Goal: Task Accomplishment & Management: Use online tool/utility

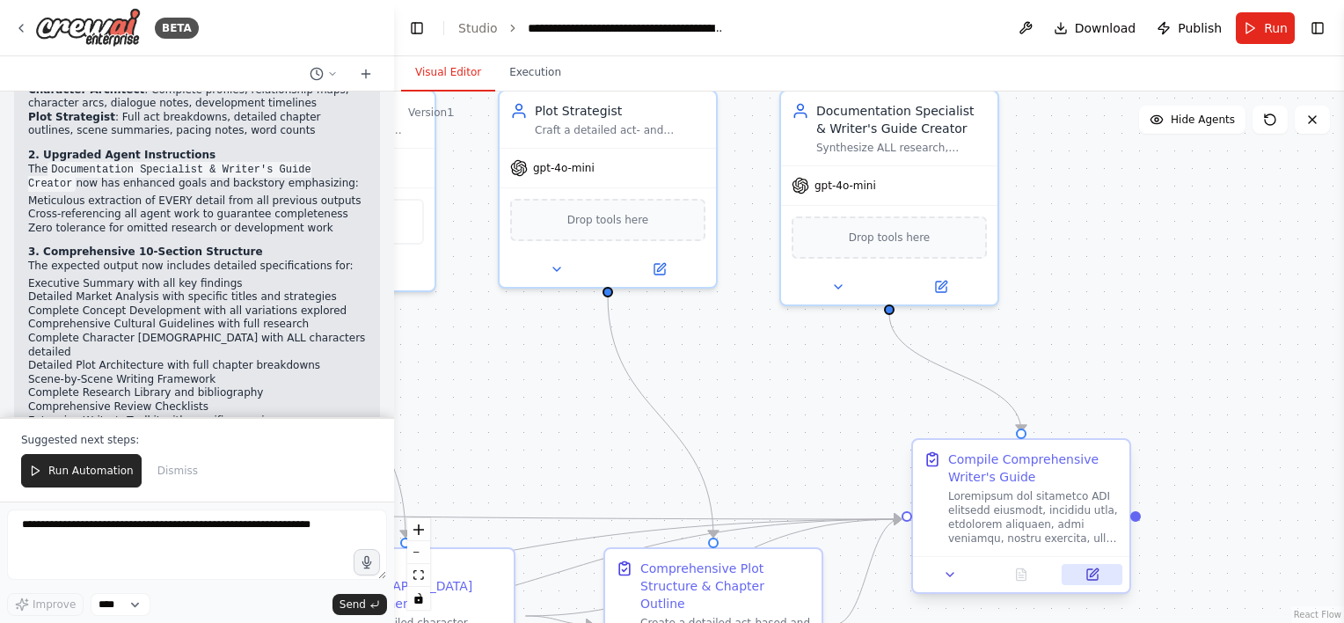
click at [1088, 577] on icon at bounding box center [1092, 574] width 11 height 11
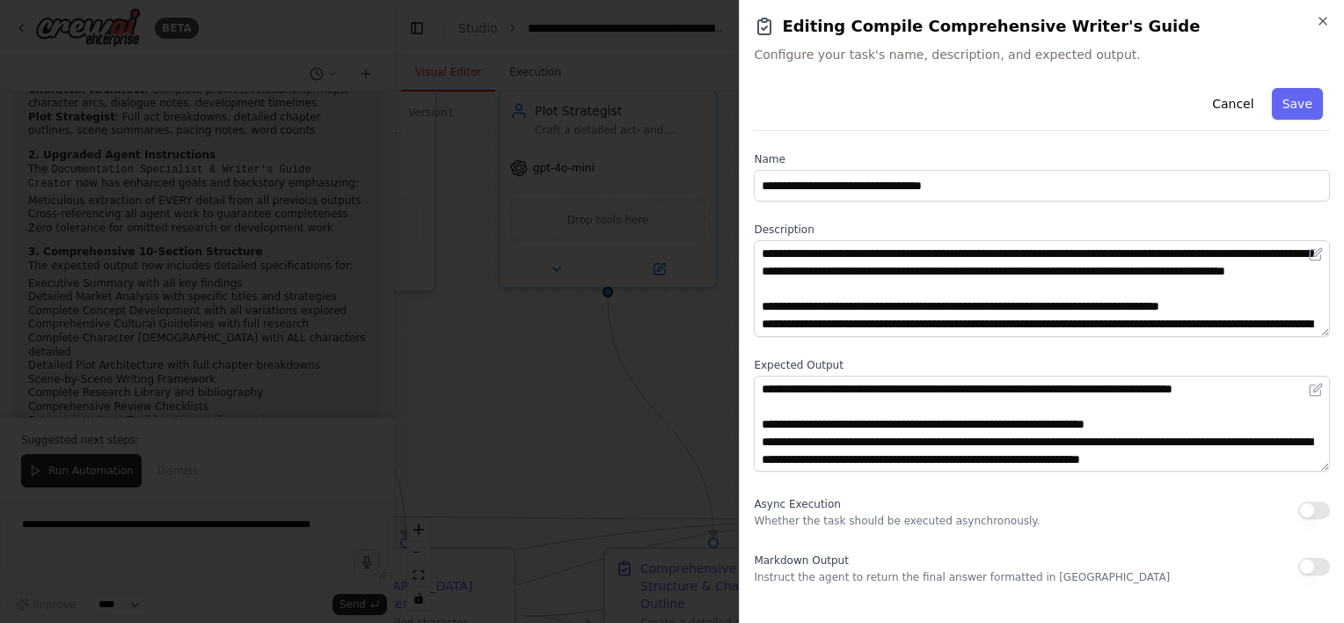
click at [1309, 570] on button "button" at bounding box center [1314, 567] width 32 height 18
click at [1297, 113] on button "Save" at bounding box center [1297, 104] width 51 height 32
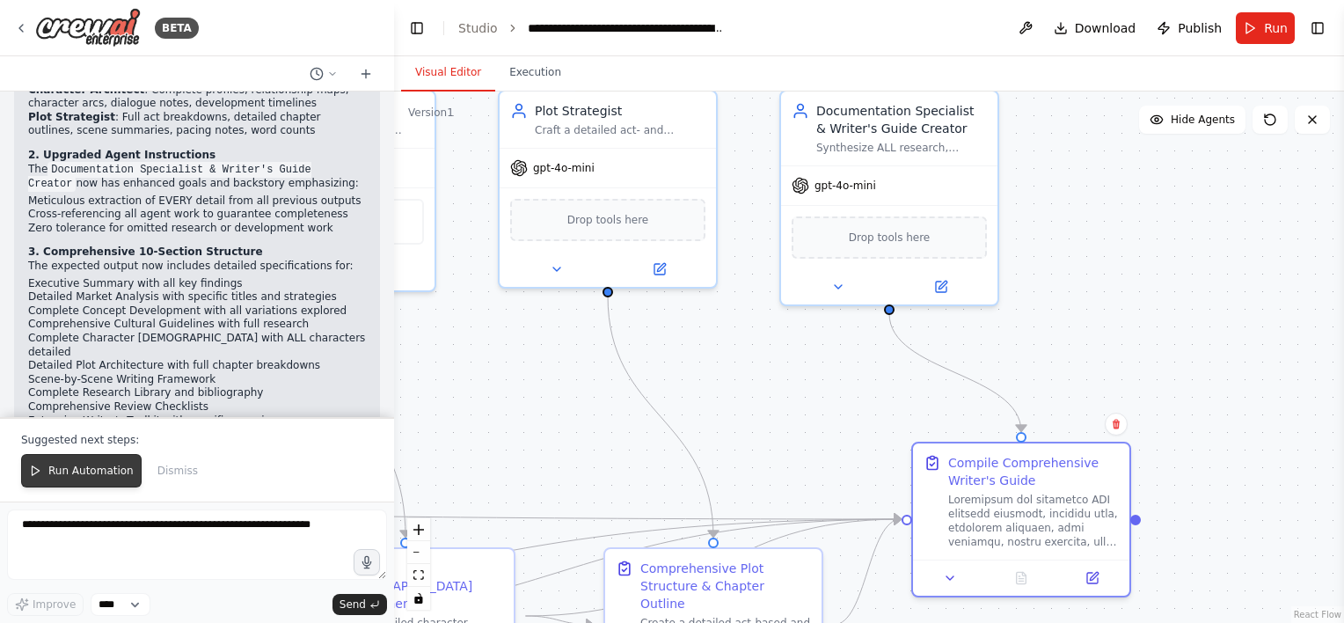
click at [98, 468] on span "Run Automation" at bounding box center [90, 470] width 85 height 14
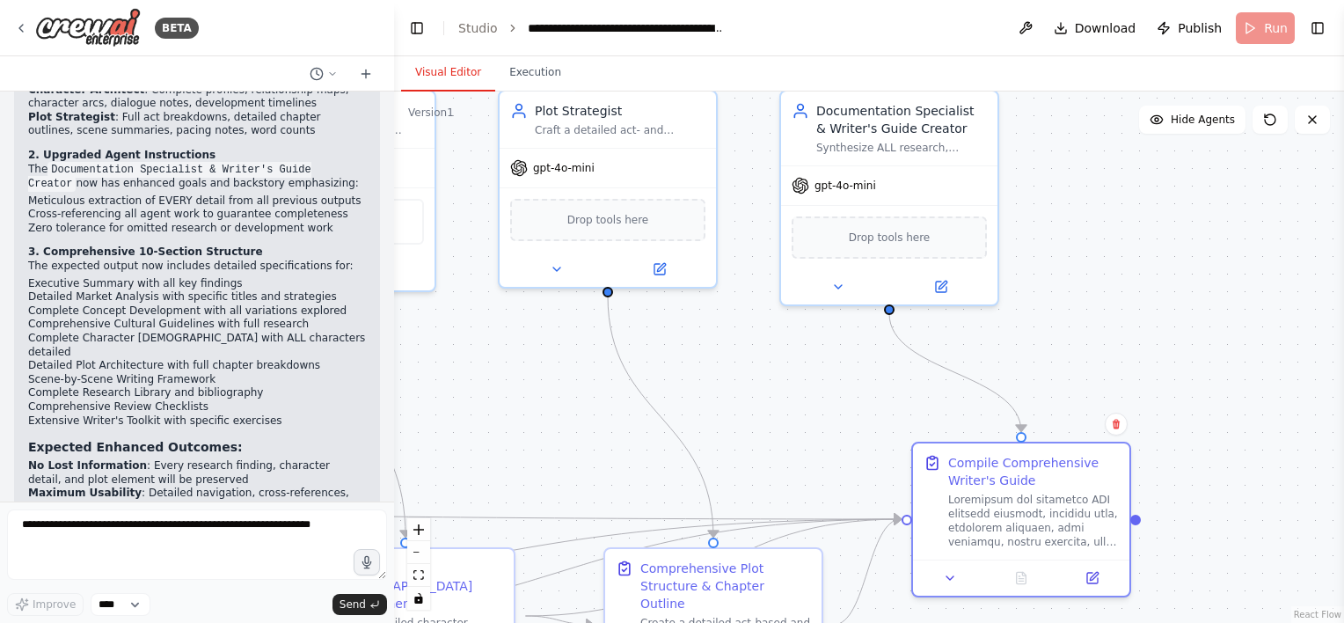
scroll to position [4775, 0]
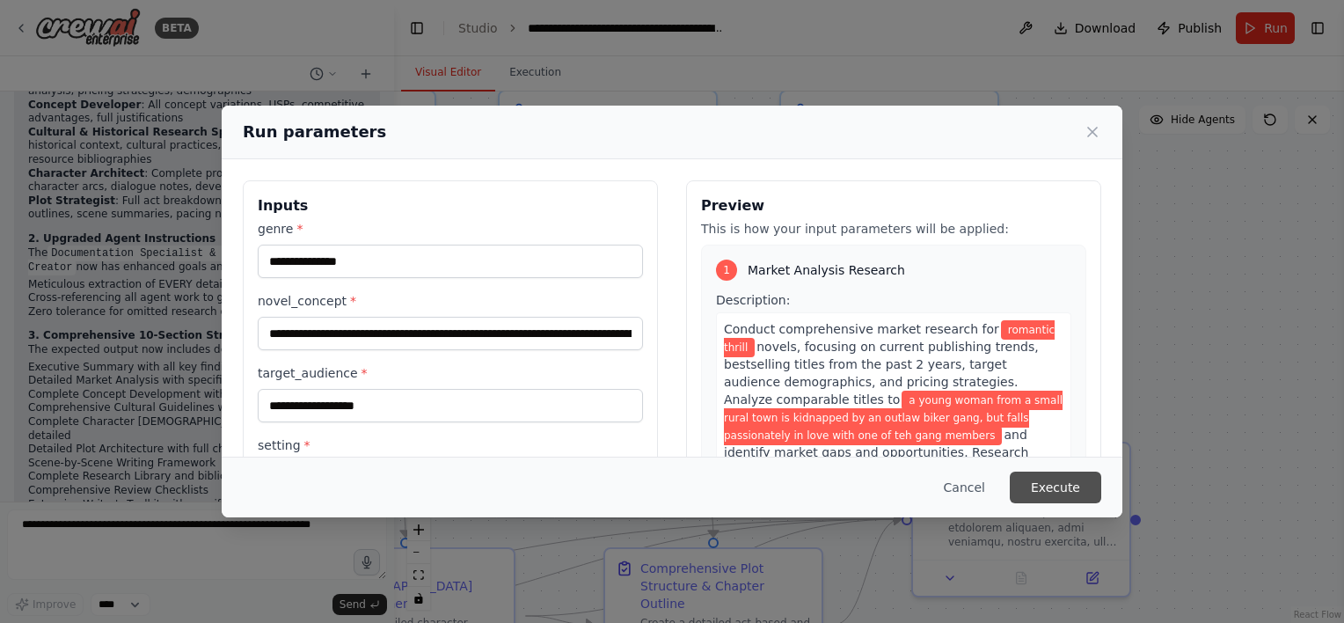
click at [1083, 474] on button "Execute" at bounding box center [1055, 487] width 91 height 32
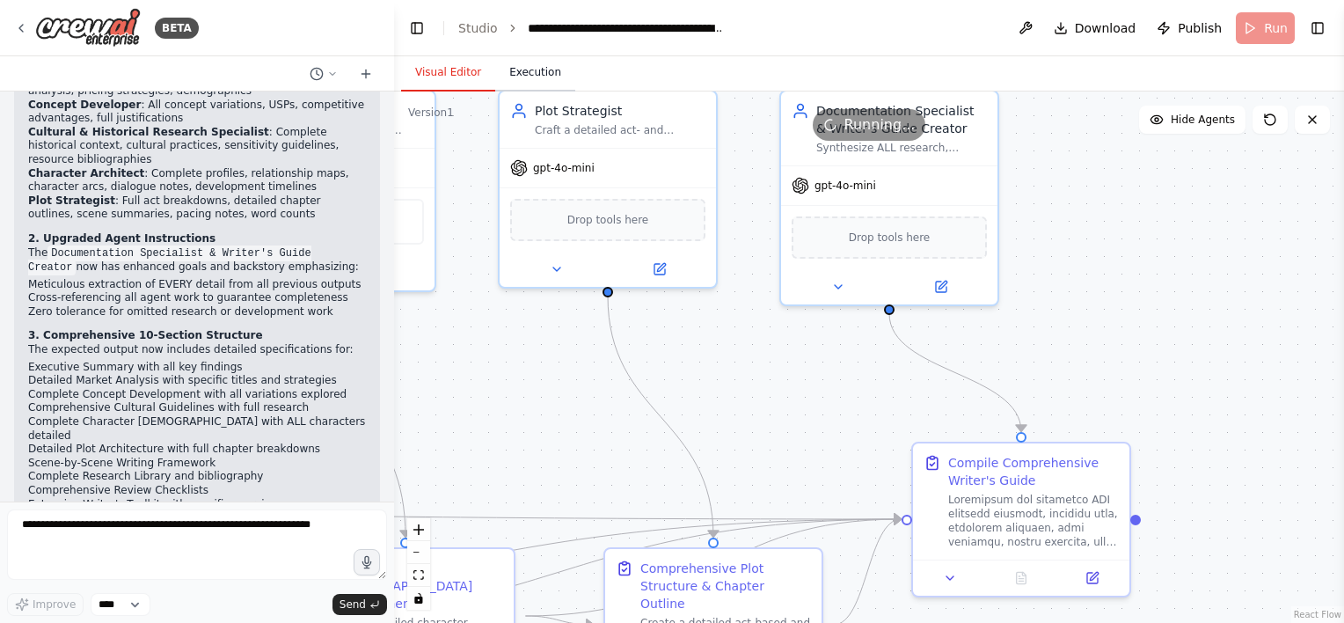
click at [544, 74] on button "Execution" at bounding box center [535, 73] width 80 height 37
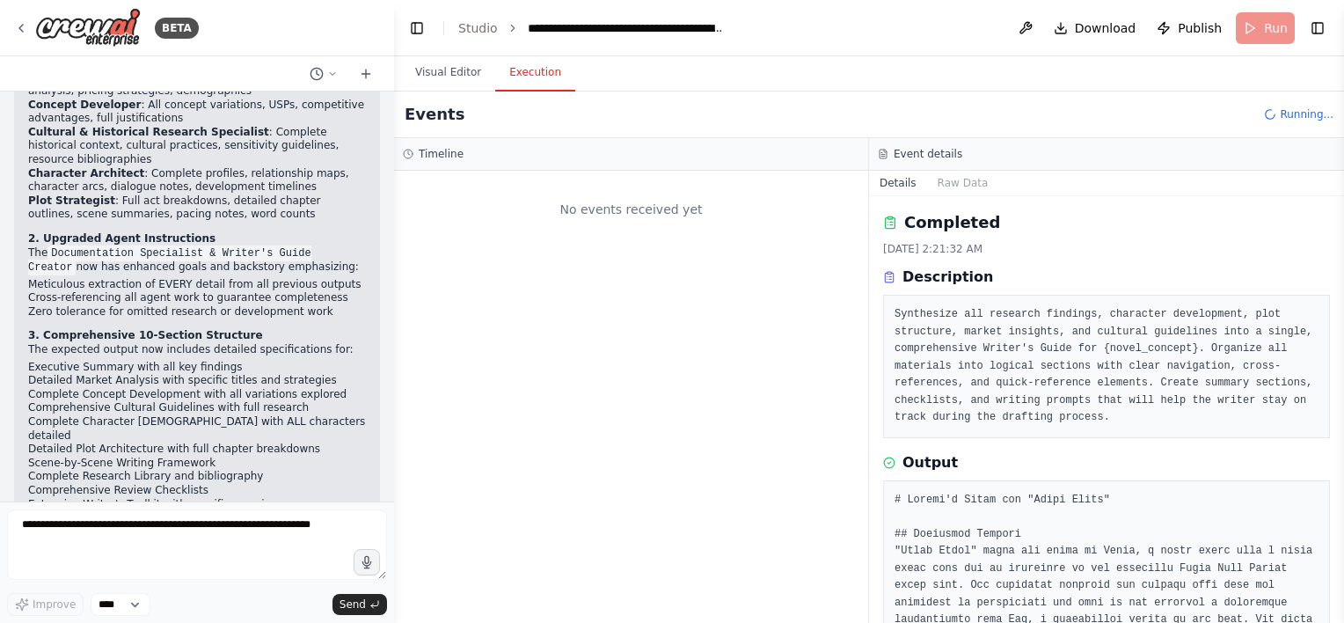
scroll to position [0, 0]
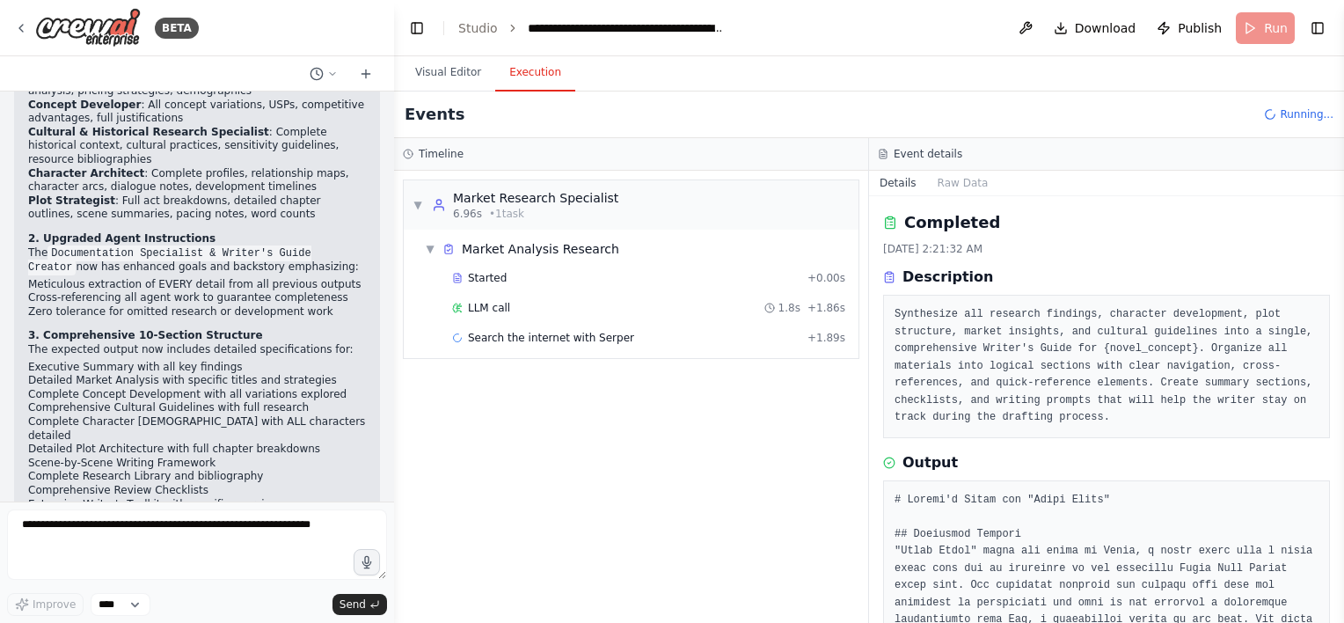
click at [602, 309] on div "LLM call 1.8s + 1.86s" at bounding box center [648, 308] width 393 height 14
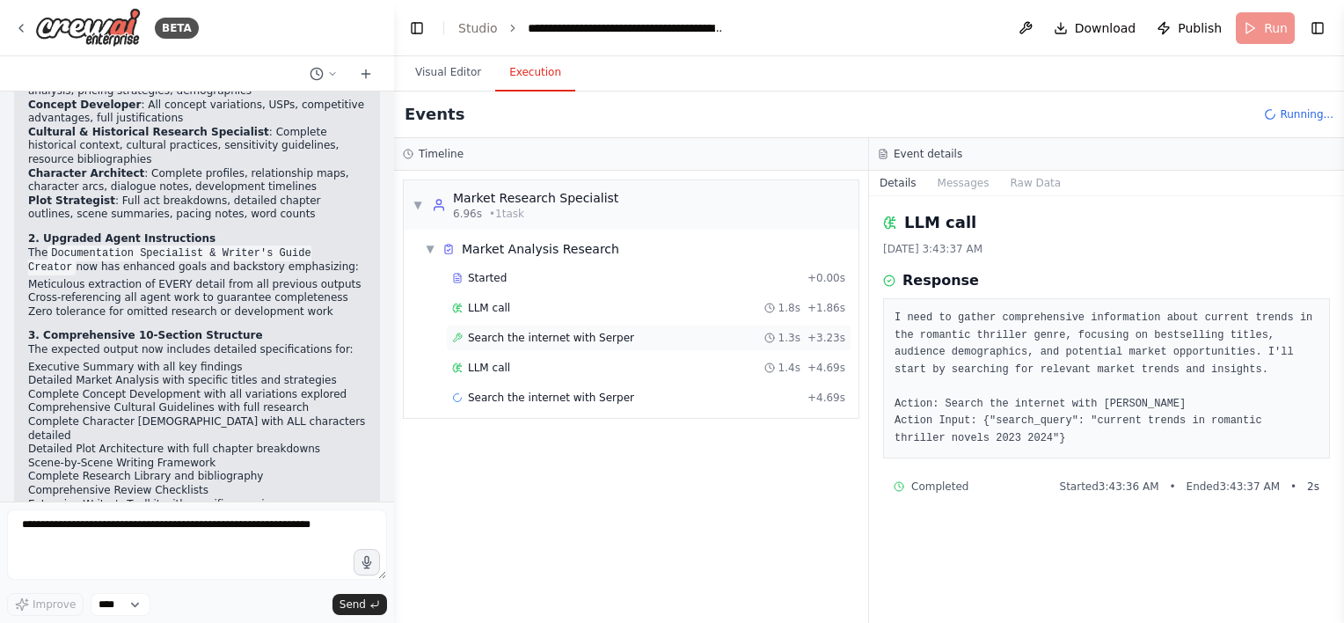
click at [602, 342] on span "Search the internet with Serper" at bounding box center [551, 338] width 166 height 14
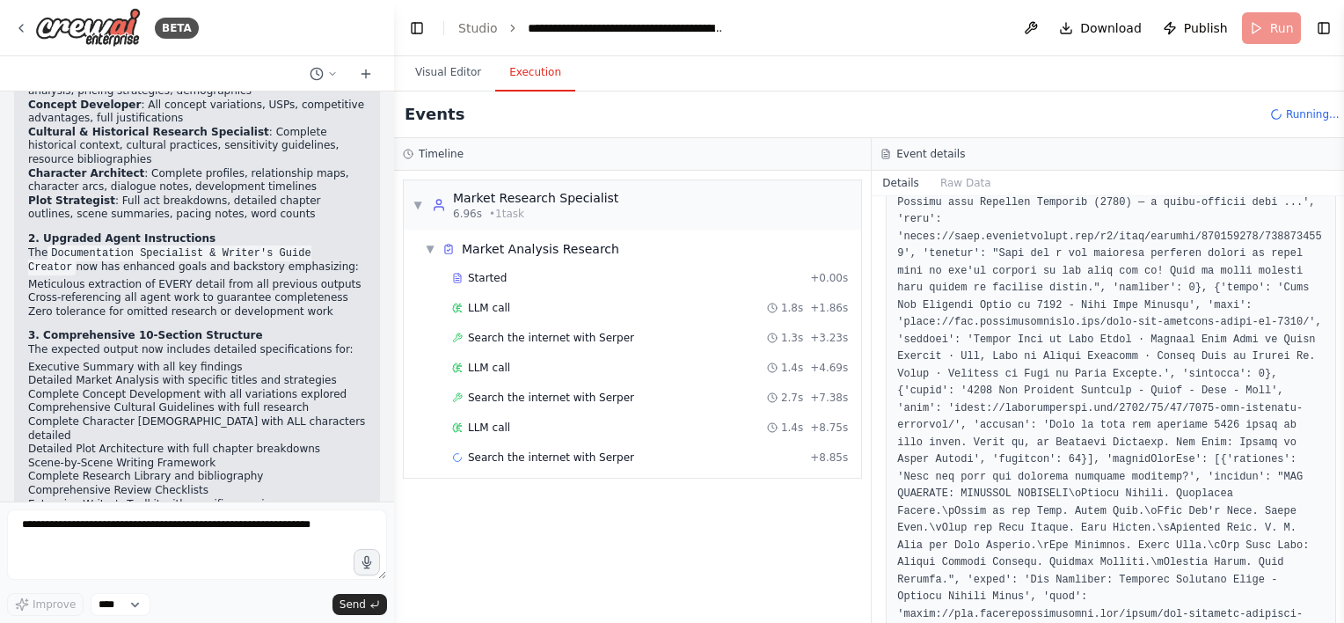
scroll to position [1321, 0]
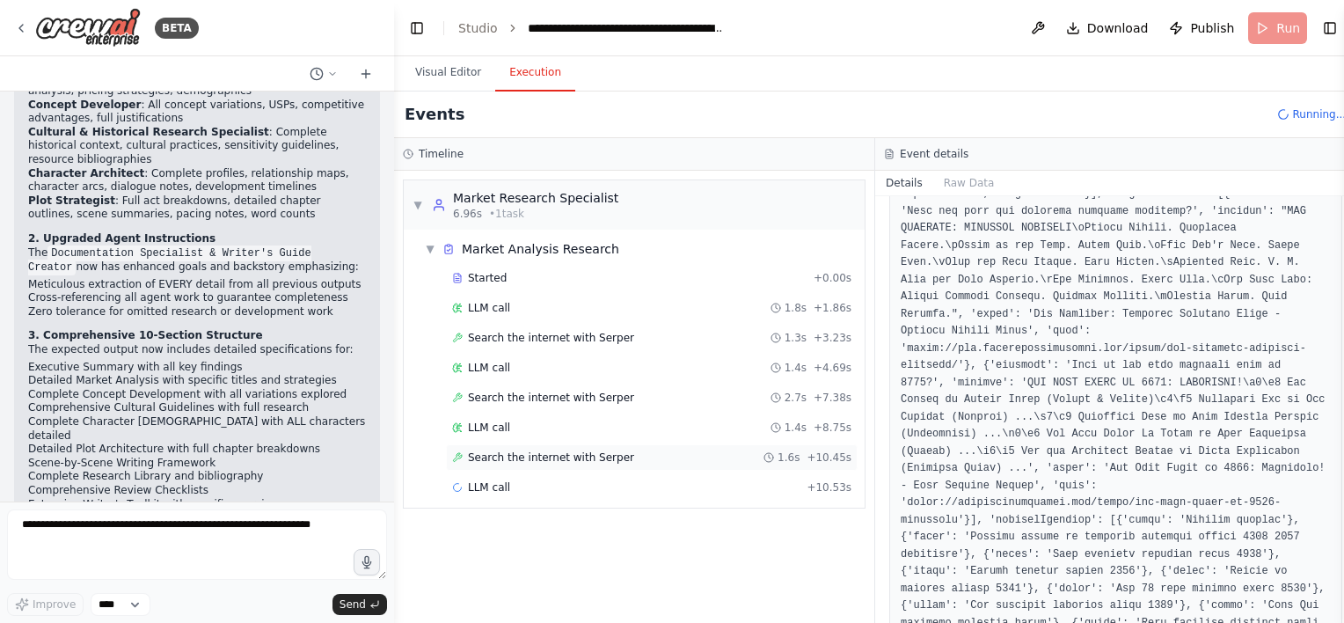
click at [552, 461] on span "Search the internet with Serper" at bounding box center [551, 457] width 166 height 14
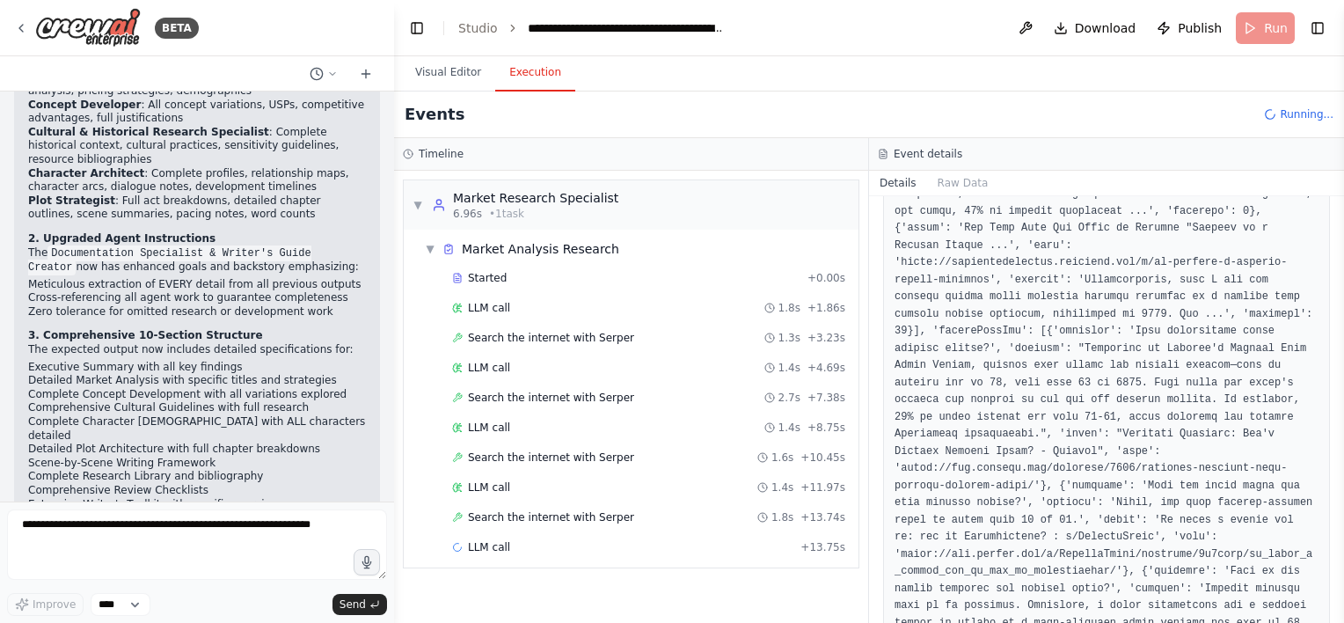
click at [529, 517] on span "Search the internet with Serper" at bounding box center [551, 517] width 166 height 14
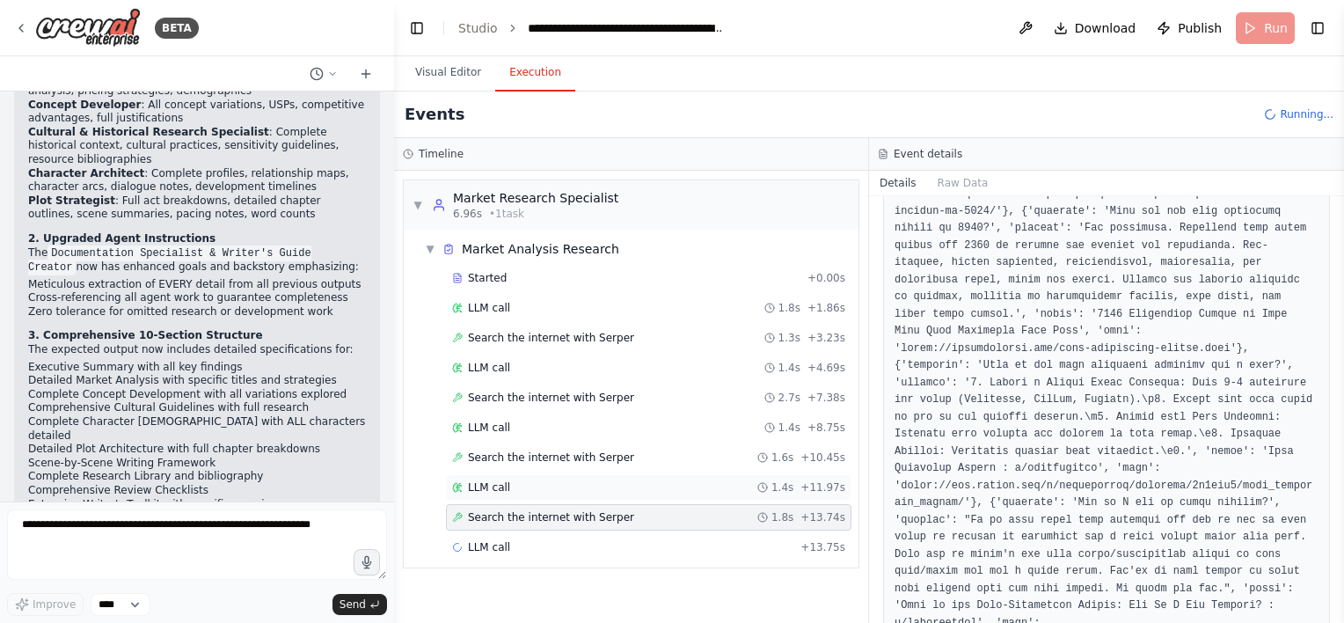
click at [521, 484] on div "LLM call 1.4s + 11.97s" at bounding box center [648, 487] width 393 height 14
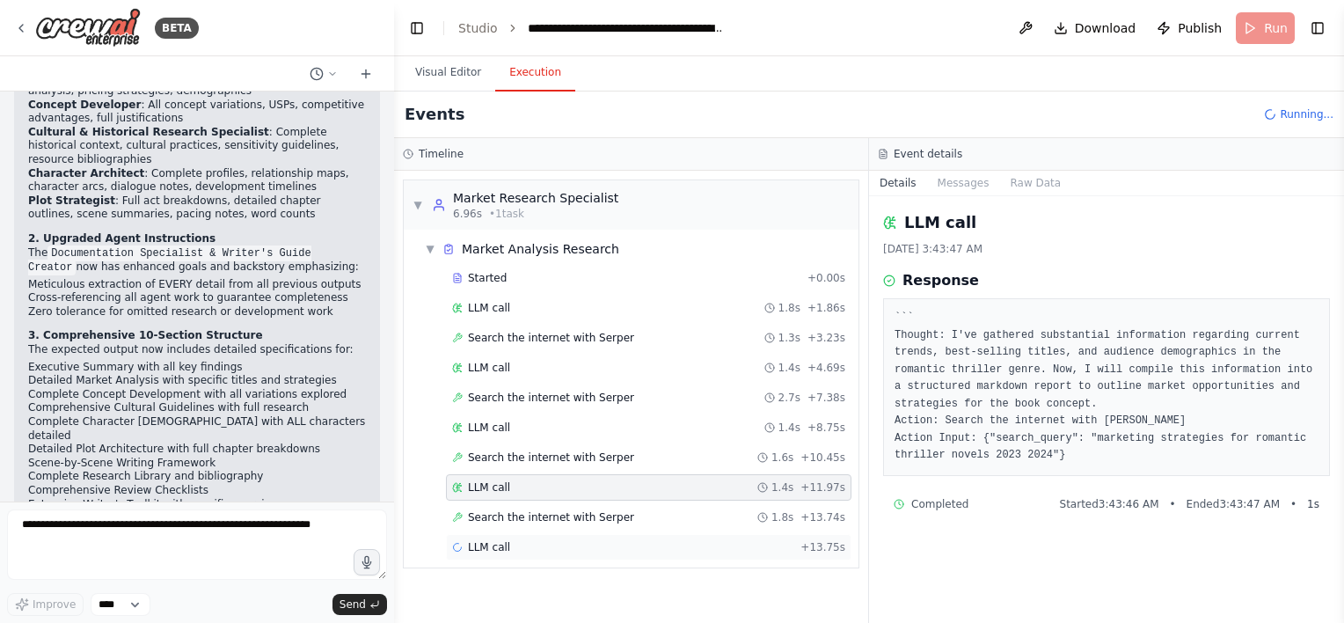
click at [543, 546] on div "LLM call + 13.75s" at bounding box center [648, 547] width 393 height 14
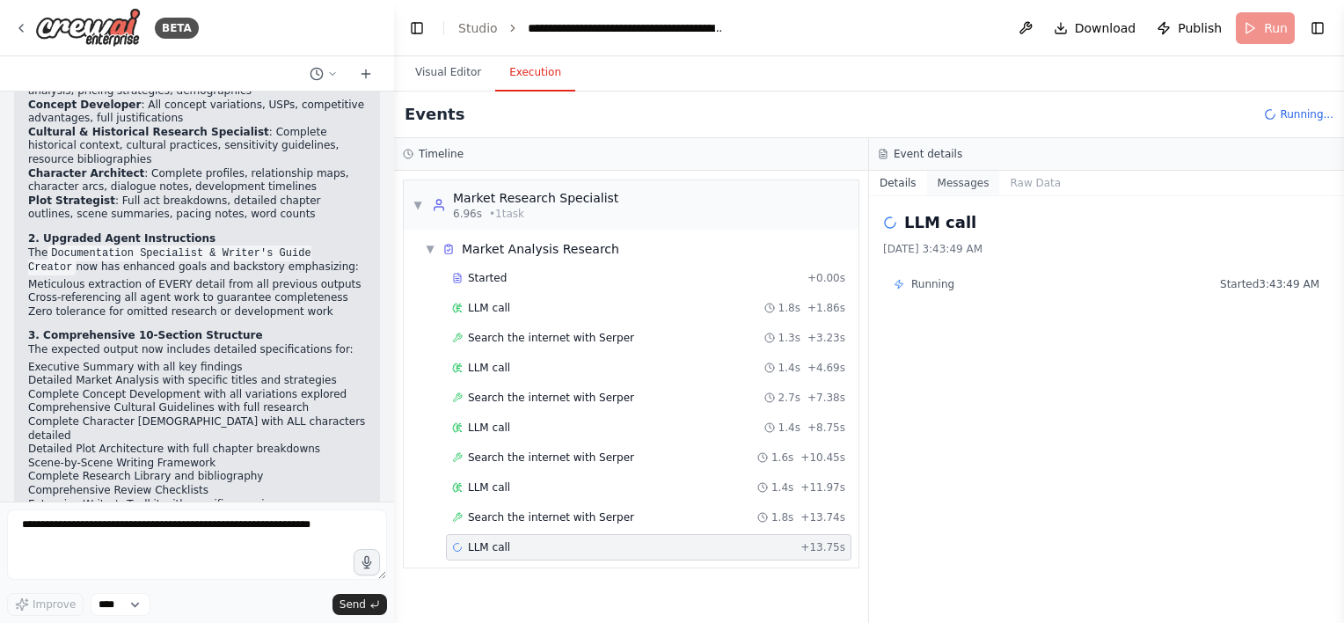
click at [945, 186] on button "Messages" at bounding box center [963, 183] width 73 height 25
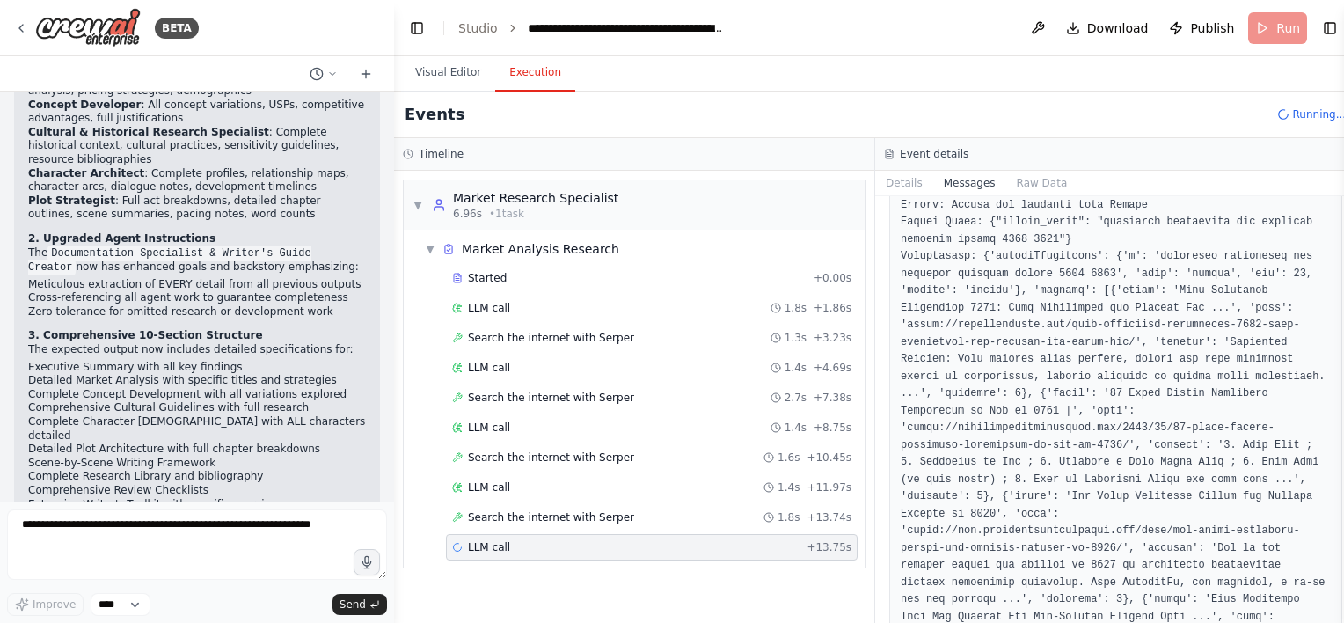
scroll to position [7945, 0]
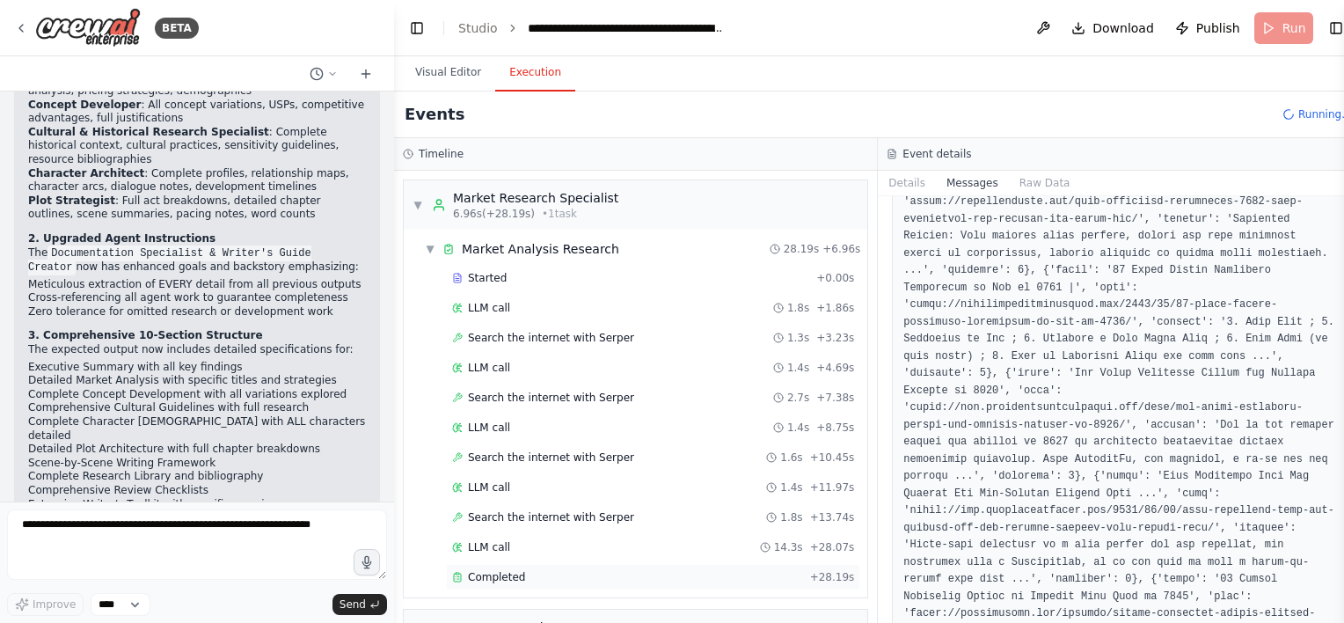
click at [482, 570] on span "Completed" at bounding box center [496, 577] width 57 height 14
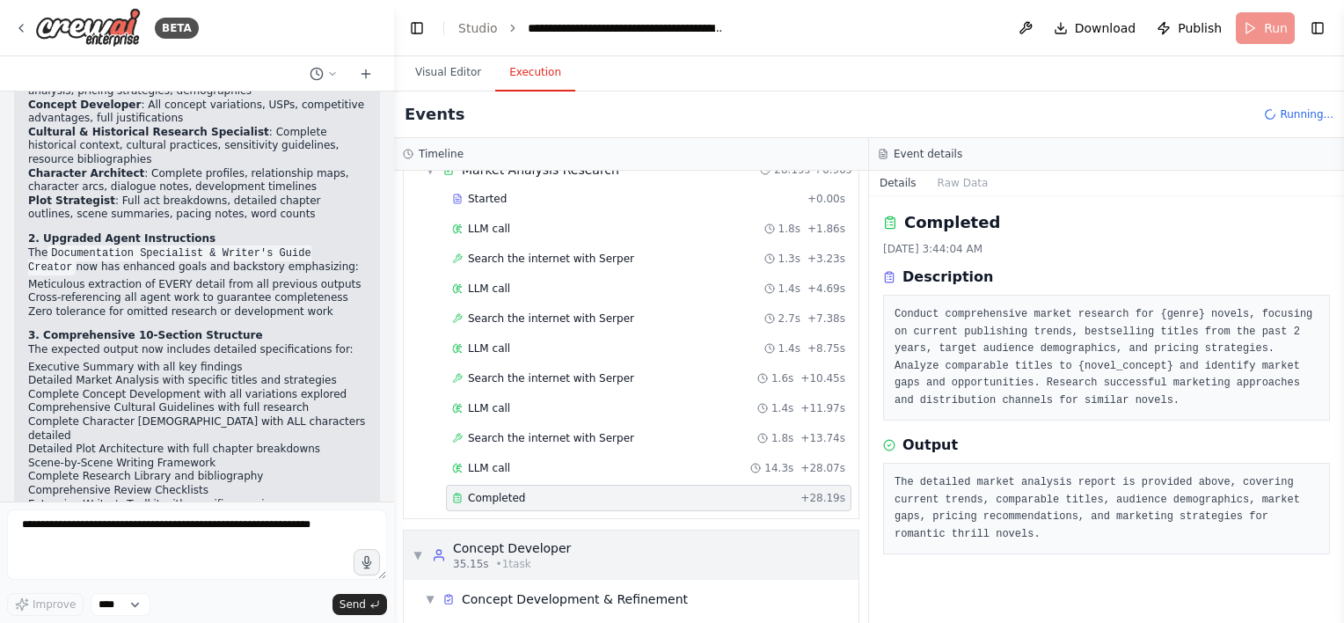
scroll to position [149, 0]
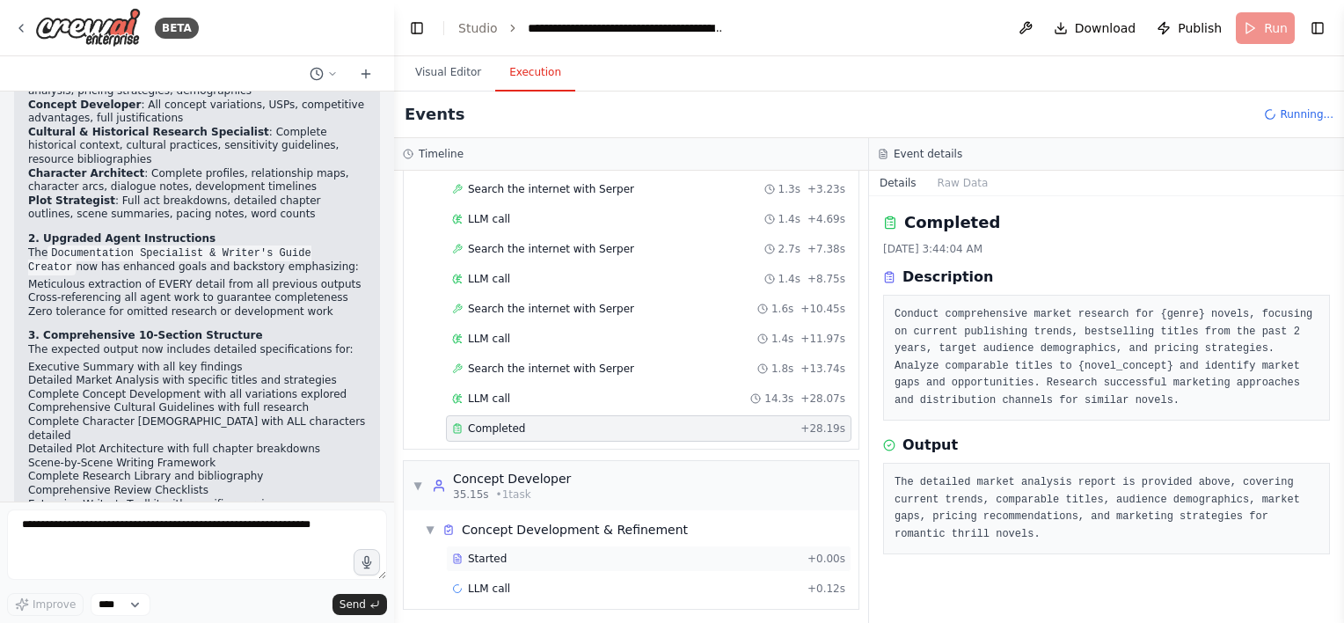
click at [562, 559] on div "Started" at bounding box center [626, 558] width 348 height 14
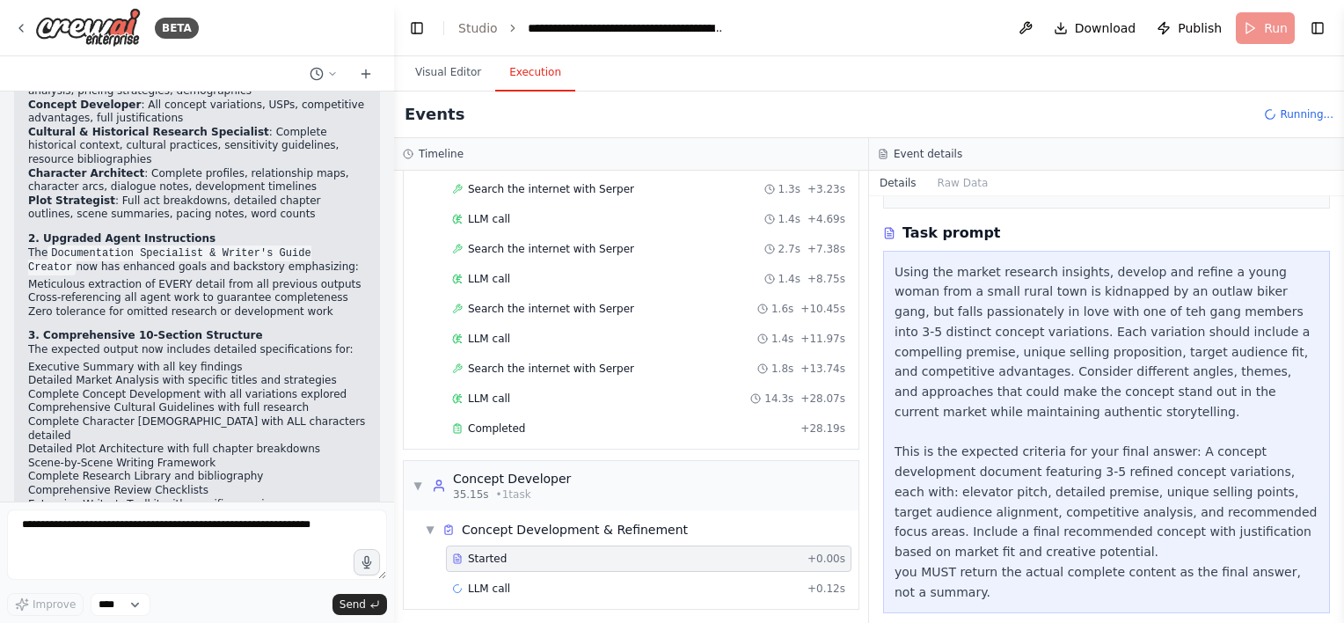
scroll to position [0, 0]
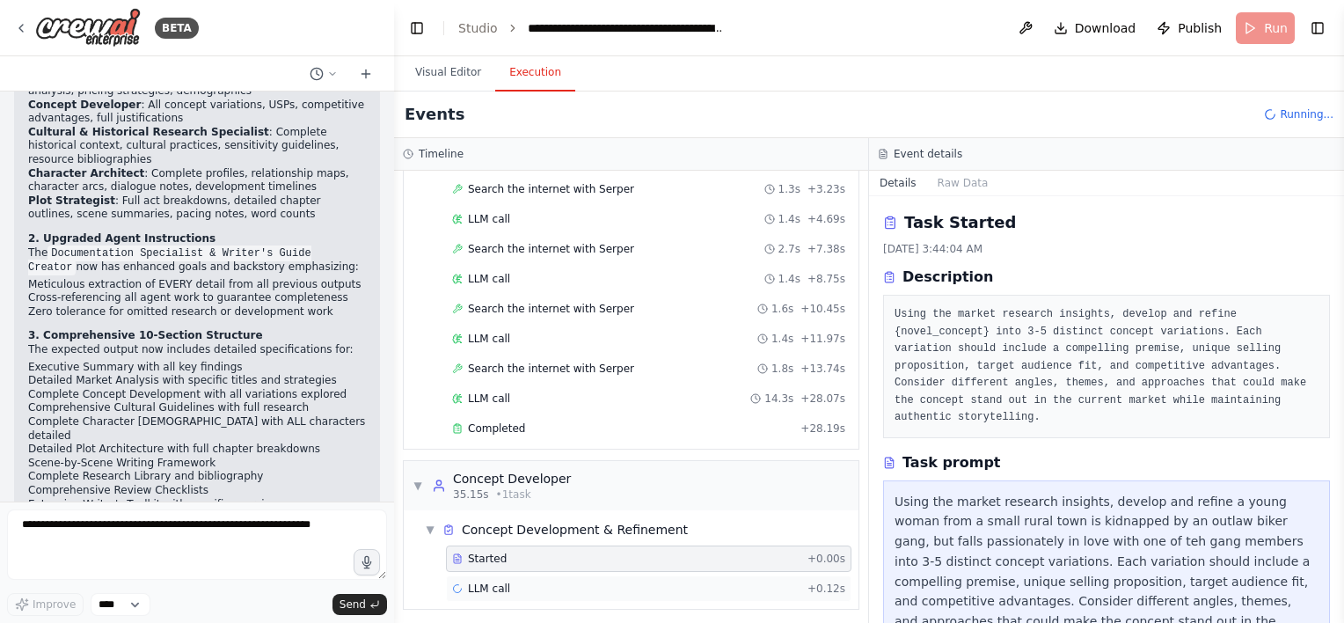
click at [542, 581] on div "LLM call + 0.12s" at bounding box center [648, 588] width 393 height 14
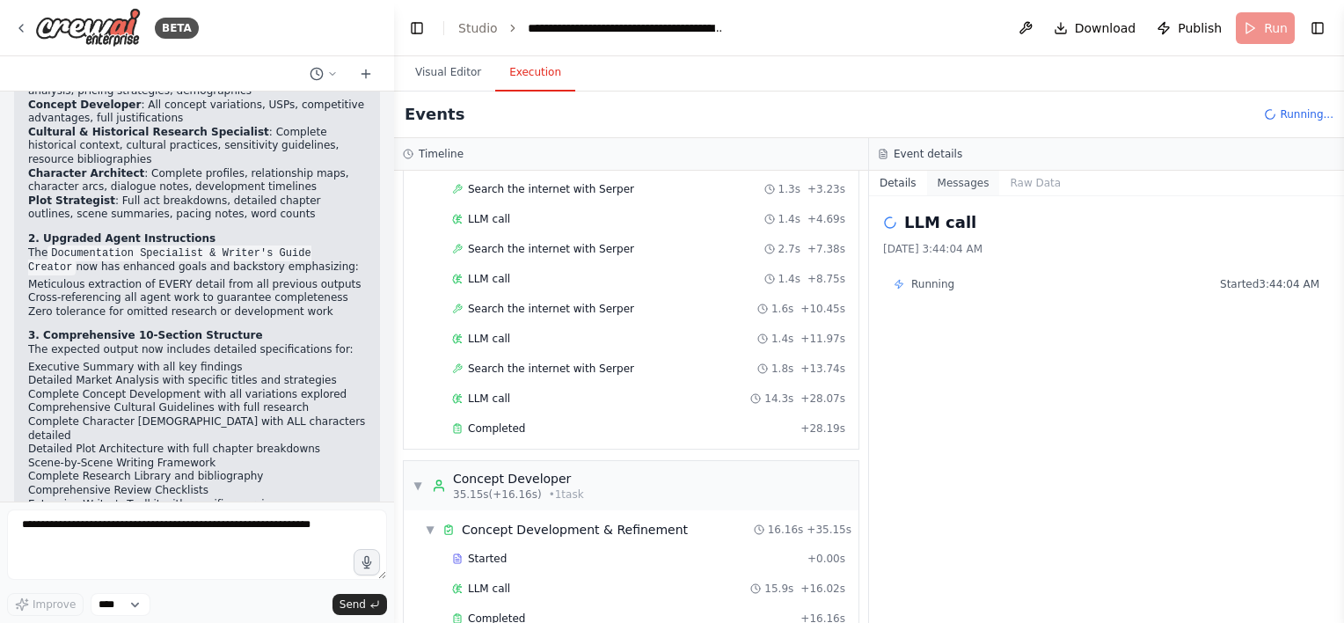
click at [959, 193] on button "Messages" at bounding box center [963, 183] width 73 height 25
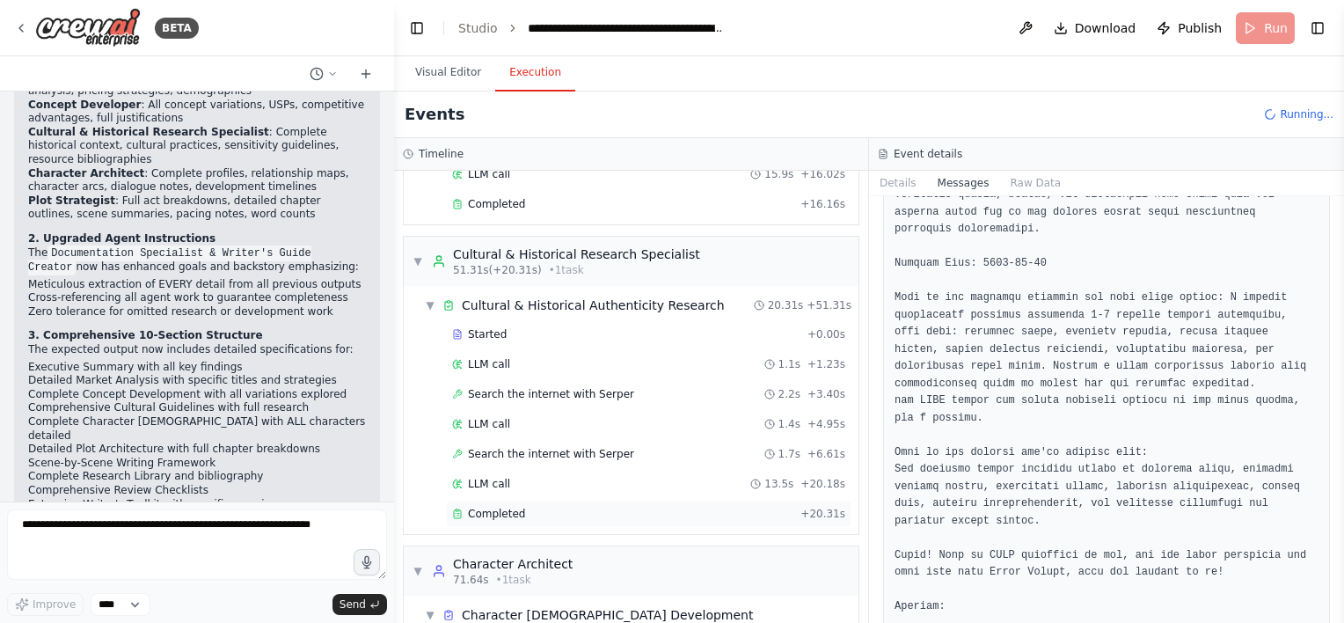
scroll to position [588, 0]
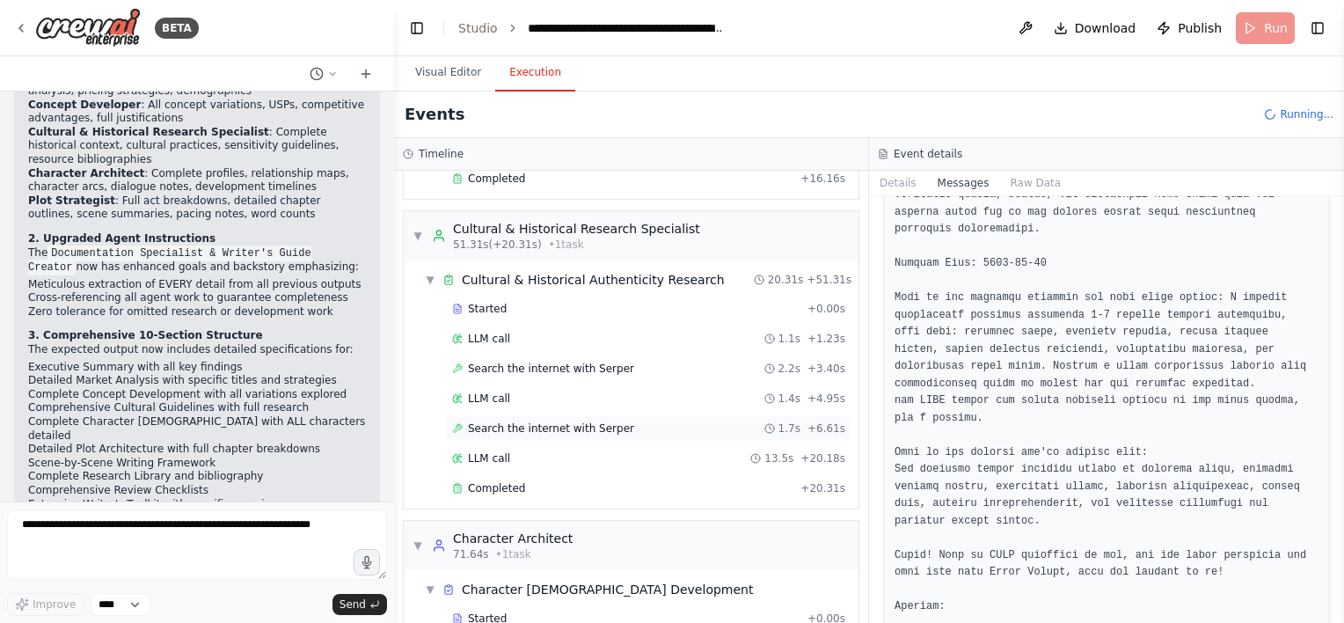
click at [595, 427] on div "Search the internet with [PERSON_NAME] 1.7s + 6.61s" at bounding box center [648, 428] width 405 height 26
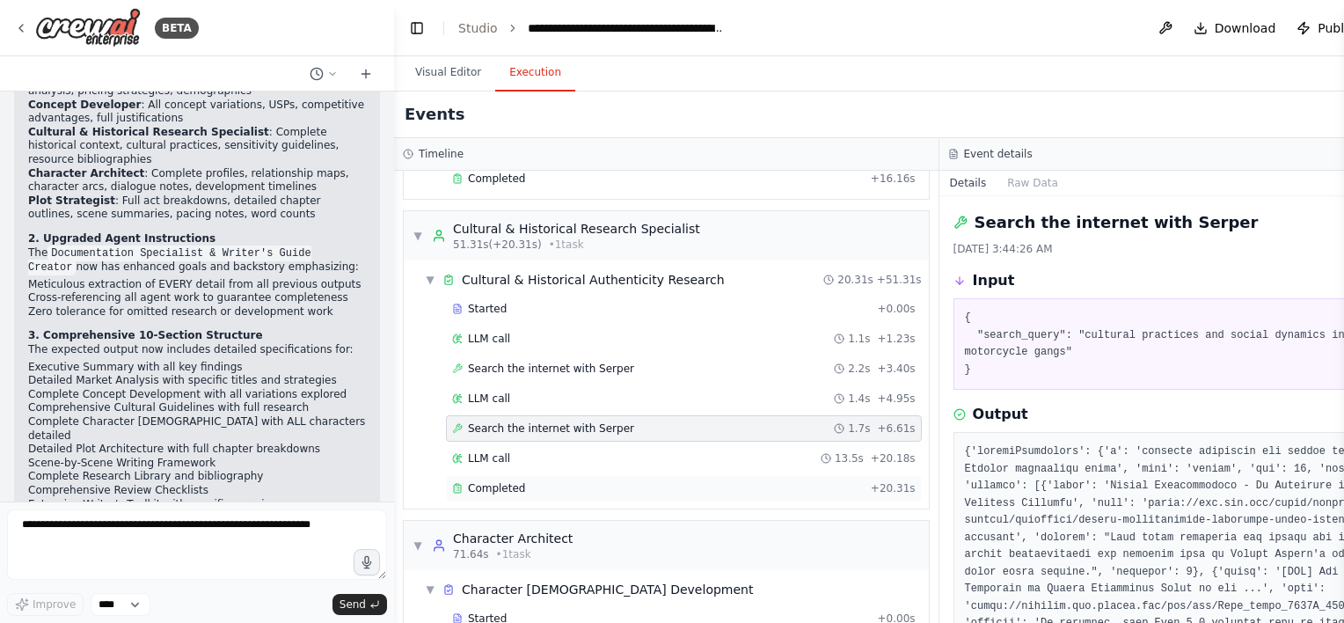
click at [577, 490] on div "Completed + 20.31s" at bounding box center [684, 488] width 476 height 26
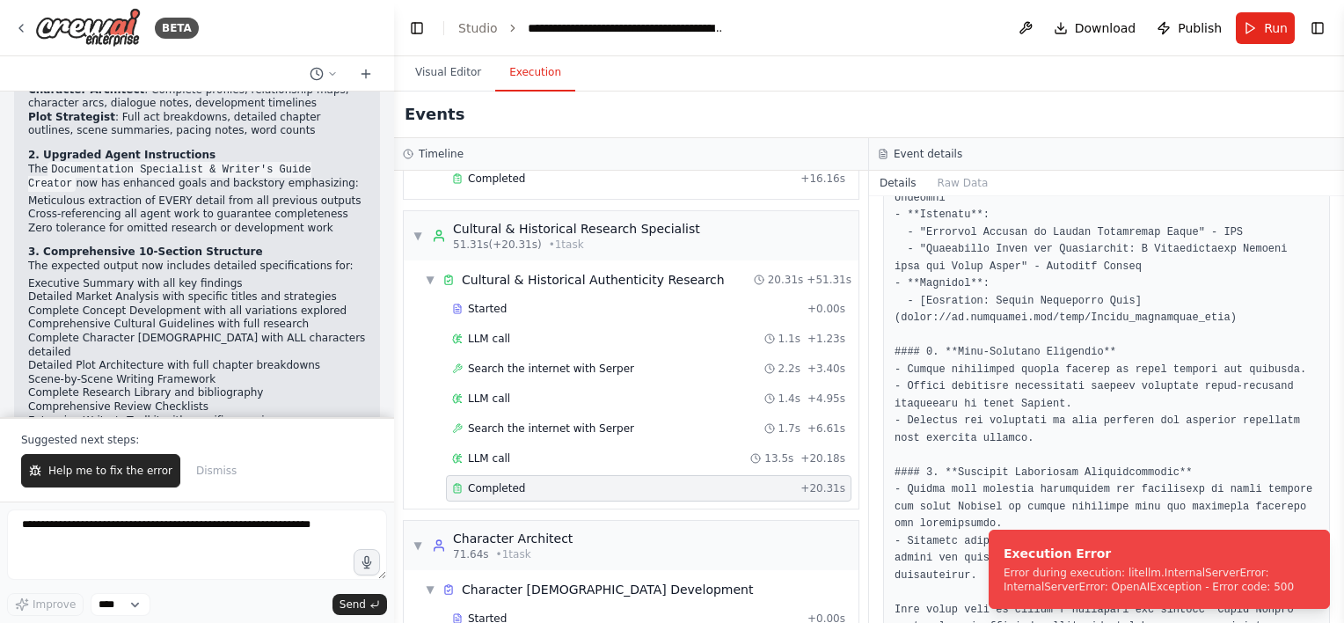
scroll to position [1107, 0]
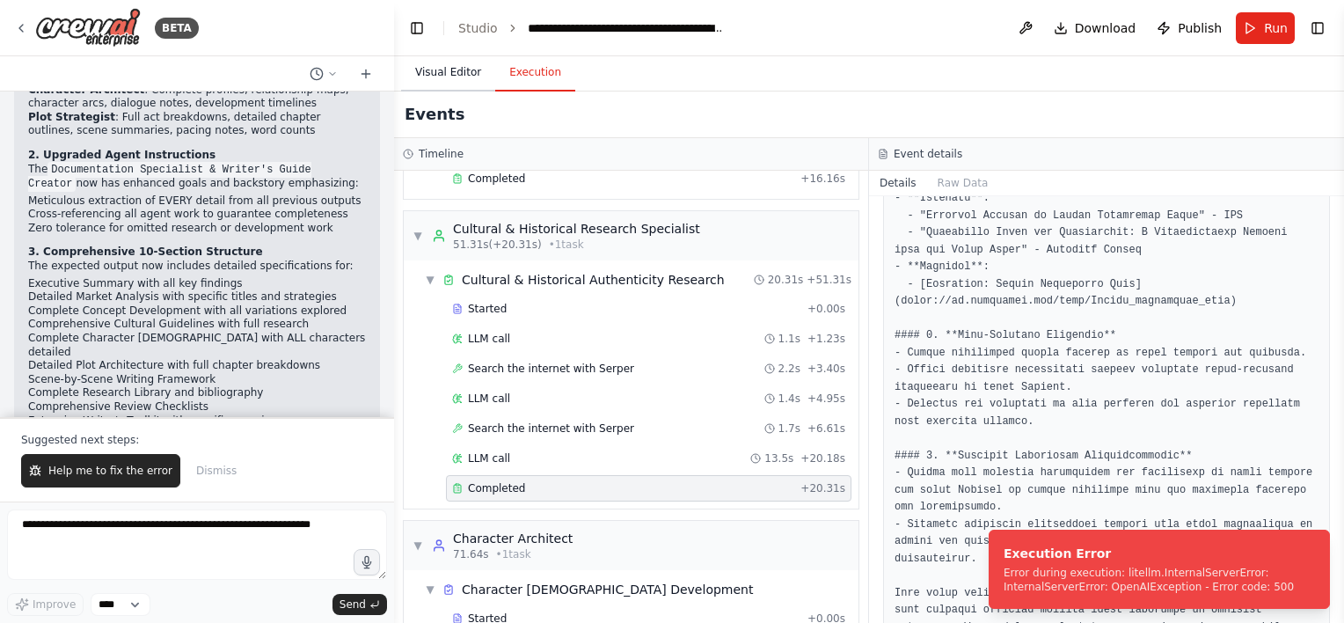
click at [444, 82] on button "Visual Editor" at bounding box center [448, 73] width 94 height 37
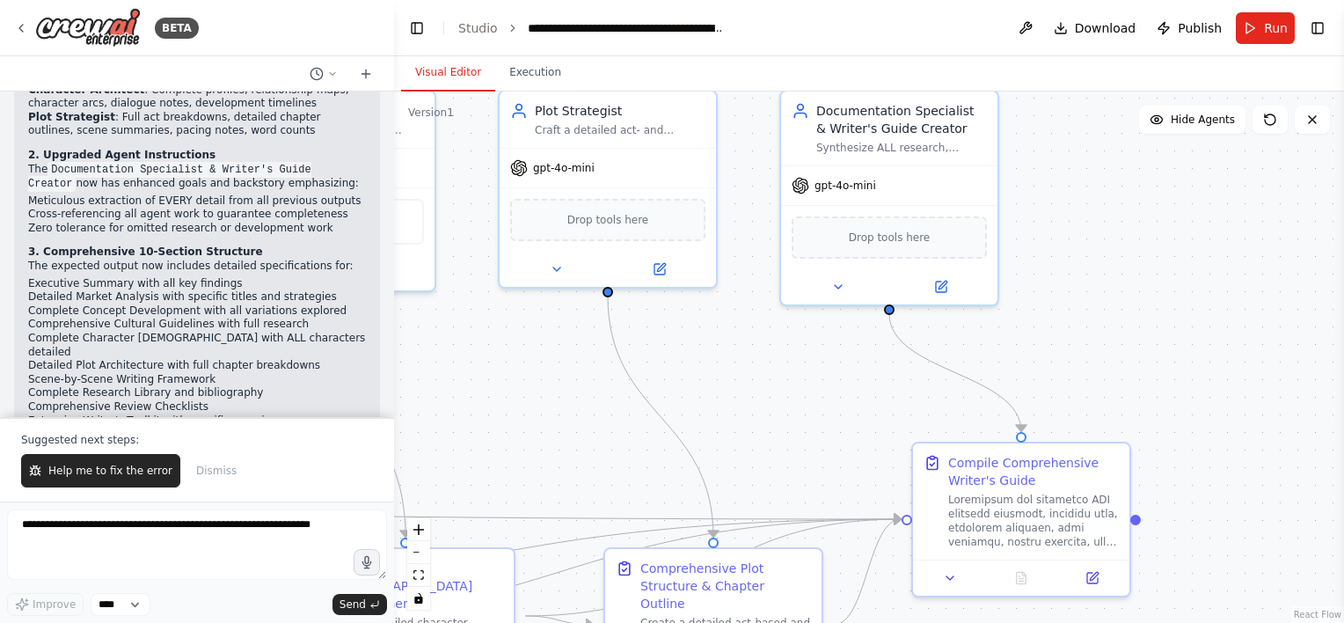
drag, startPoint x: 472, startPoint y: 364, endPoint x: 549, endPoint y: 98, distance: 276.4
click at [682, 389] on div ".deletable-edge-delete-btn { width: 20px; height: 20px; border: 0px solid #ffff…" at bounding box center [869, 356] width 950 height 531
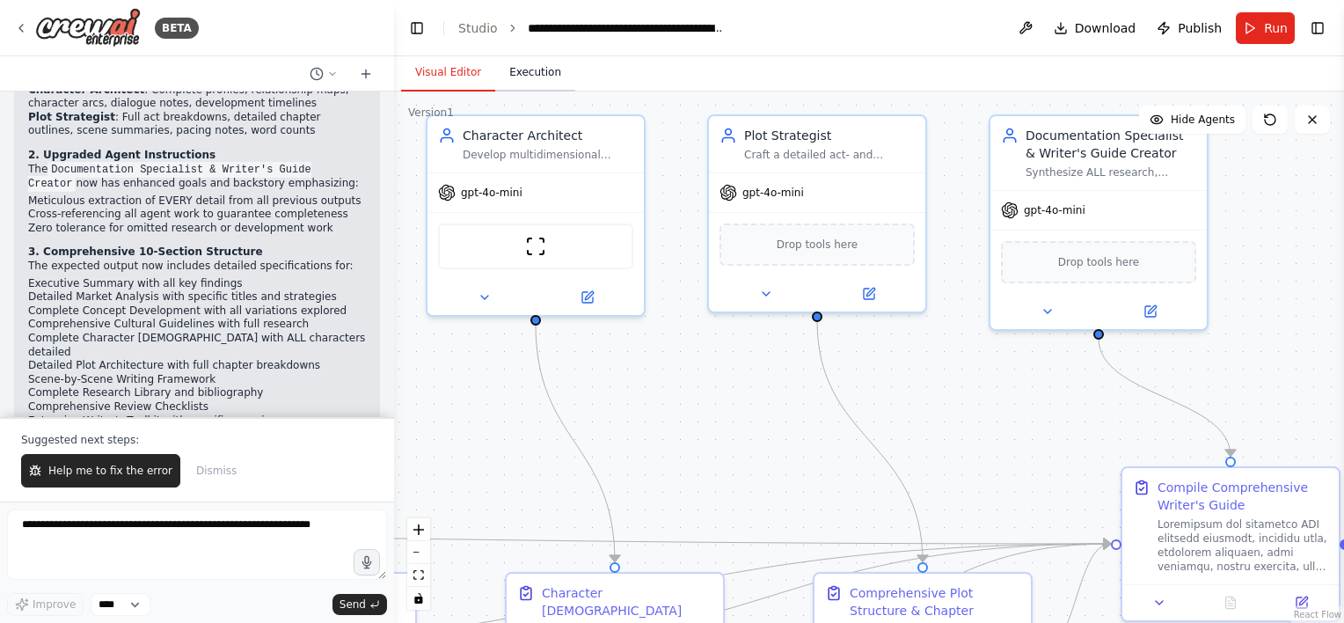
click at [545, 86] on button "Execution" at bounding box center [535, 73] width 80 height 37
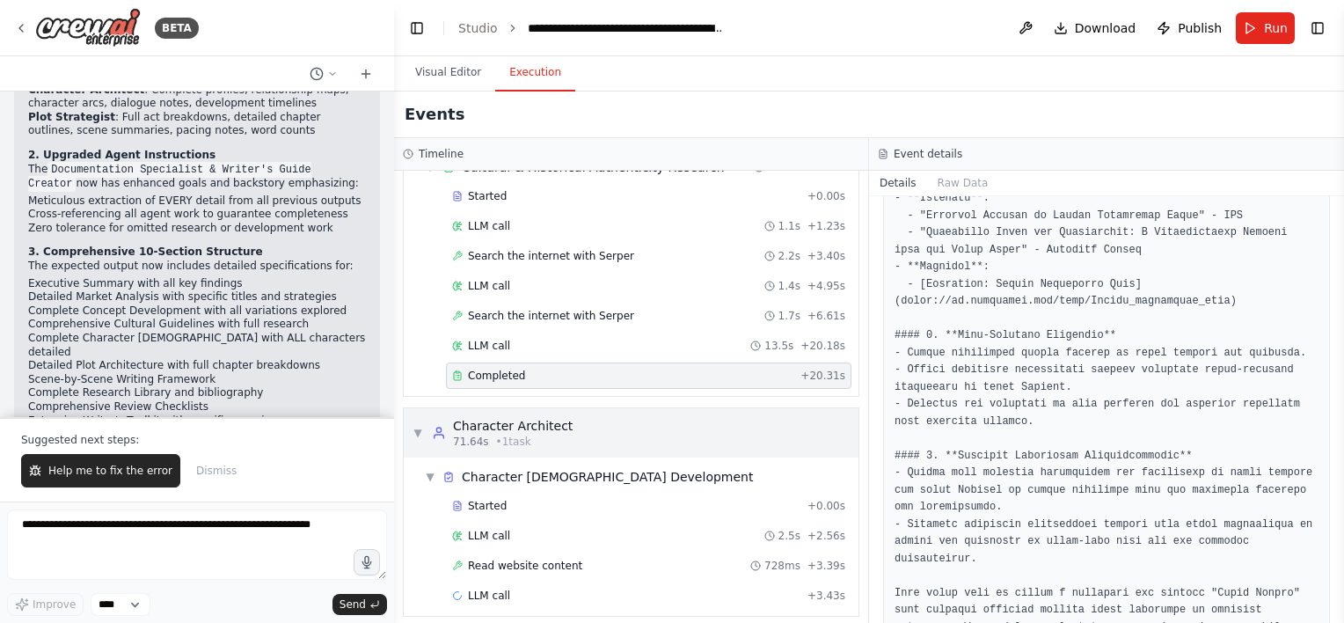
scroll to position [704, 0]
click at [102, 474] on span "Help me to fix the error" at bounding box center [110, 470] width 124 height 14
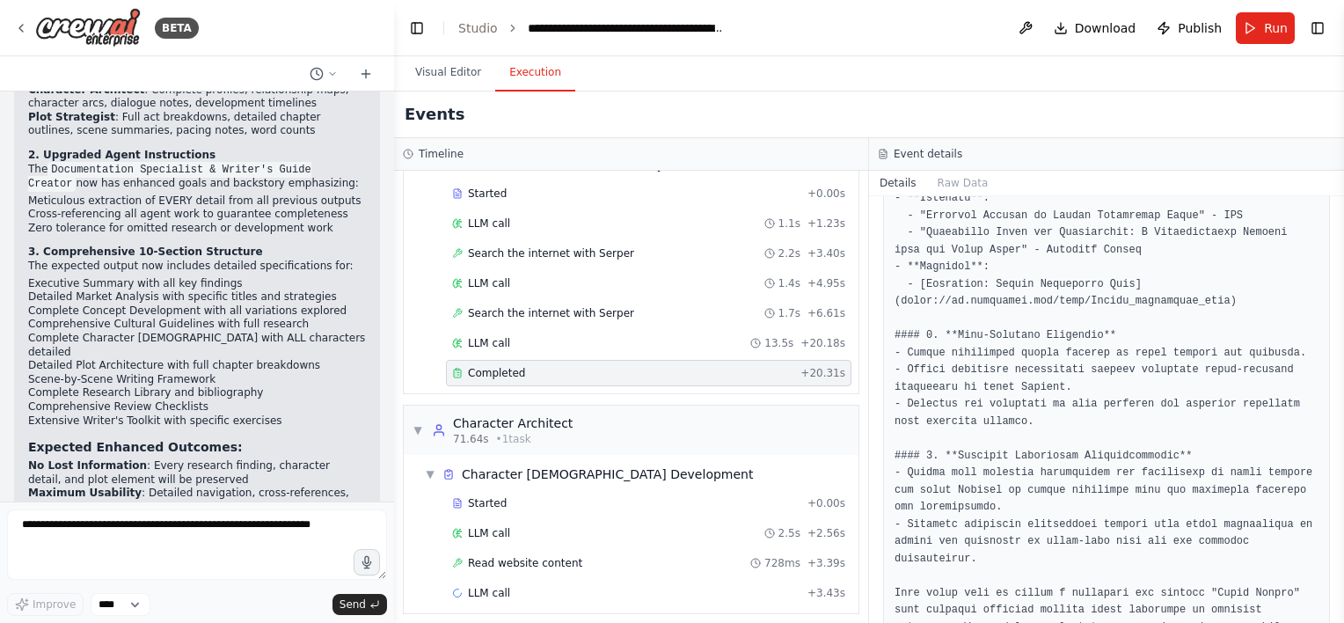
scroll to position [4820, 0]
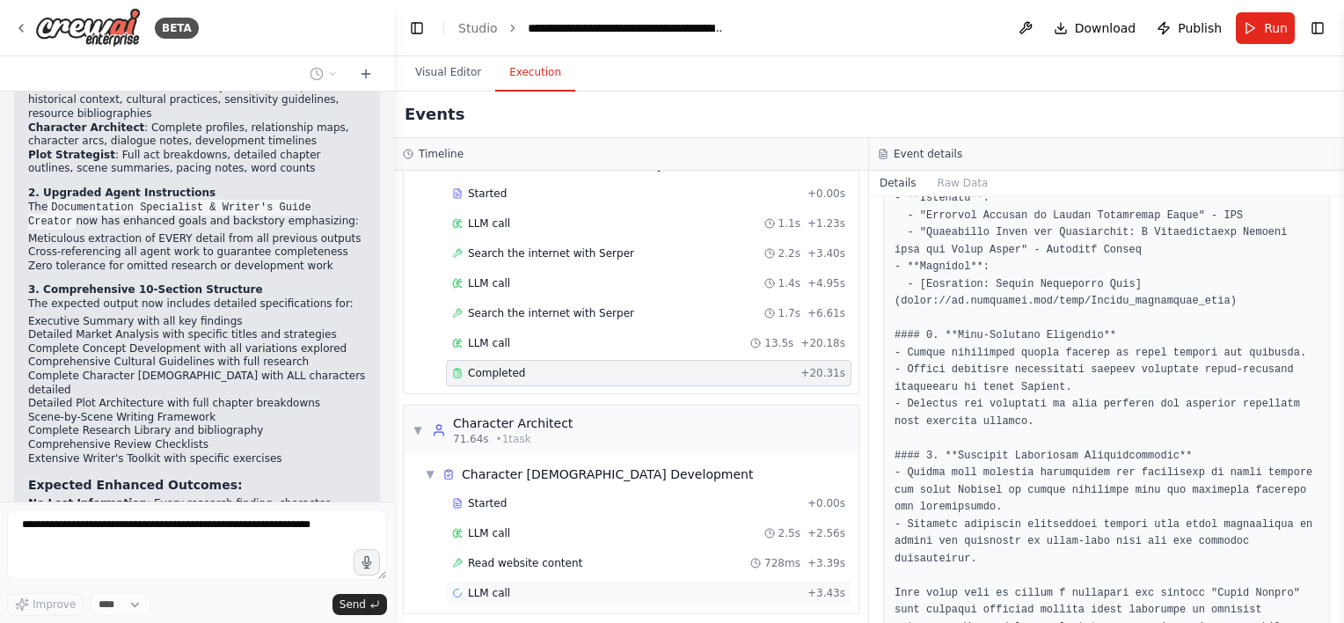
click at [558, 586] on div "LLM call + 3.43s" at bounding box center [648, 593] width 393 height 14
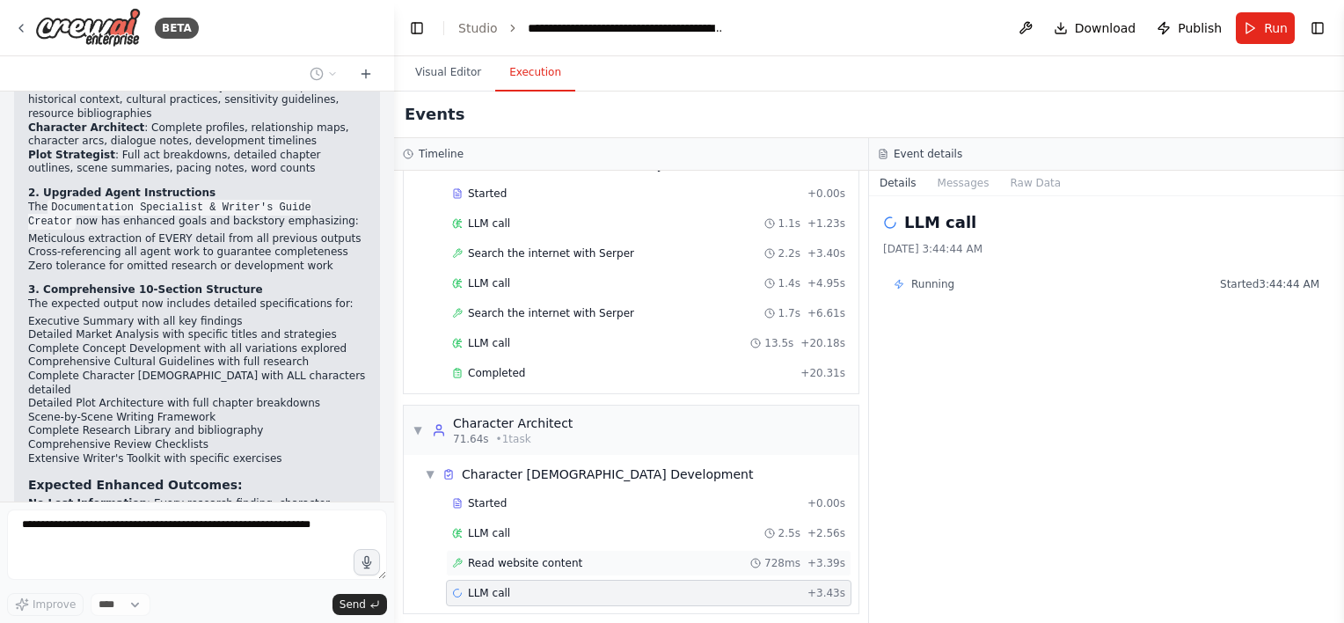
click at [554, 556] on span "Read website content" at bounding box center [525, 563] width 114 height 14
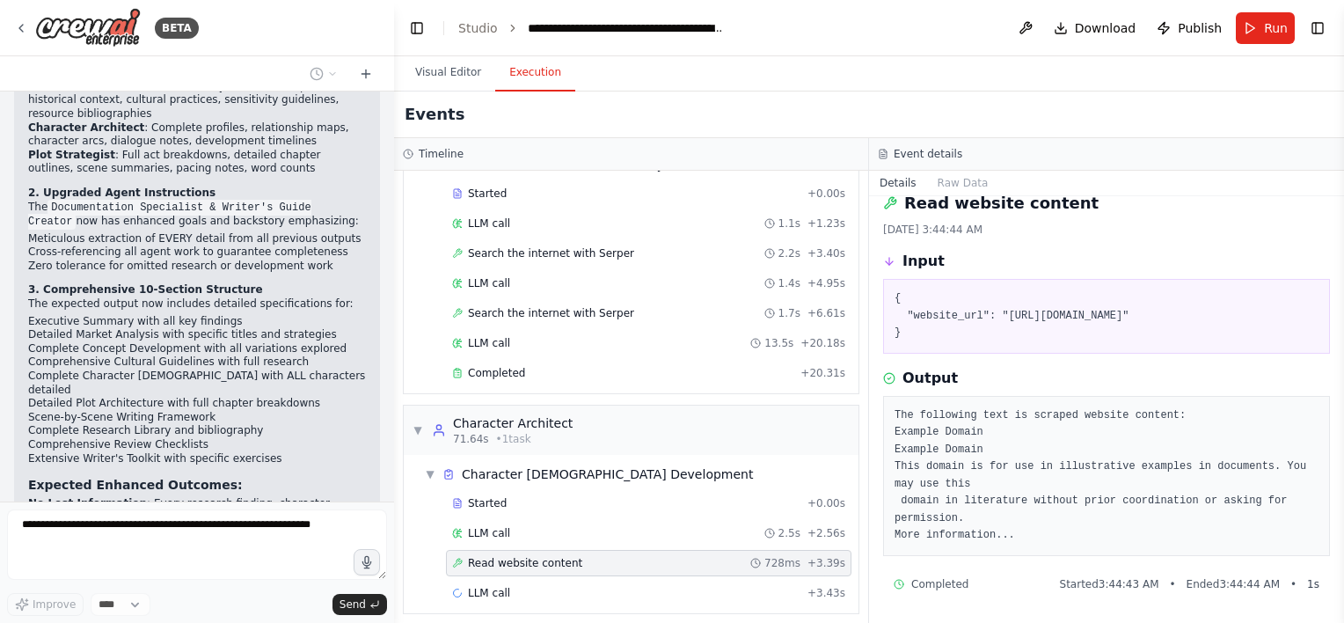
scroll to position [35, 0]
click at [522, 526] on div "LLM call 2.5s + 2.56s" at bounding box center [648, 533] width 393 height 14
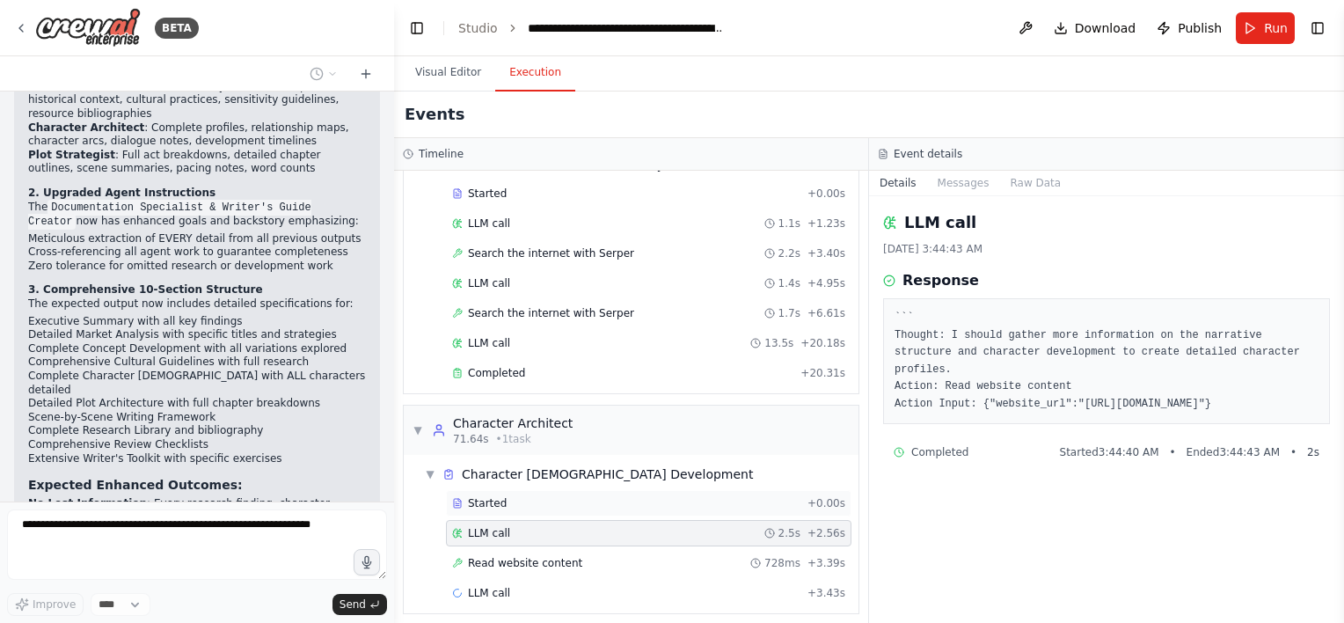
click at [523, 496] on div "Started" at bounding box center [626, 503] width 348 height 14
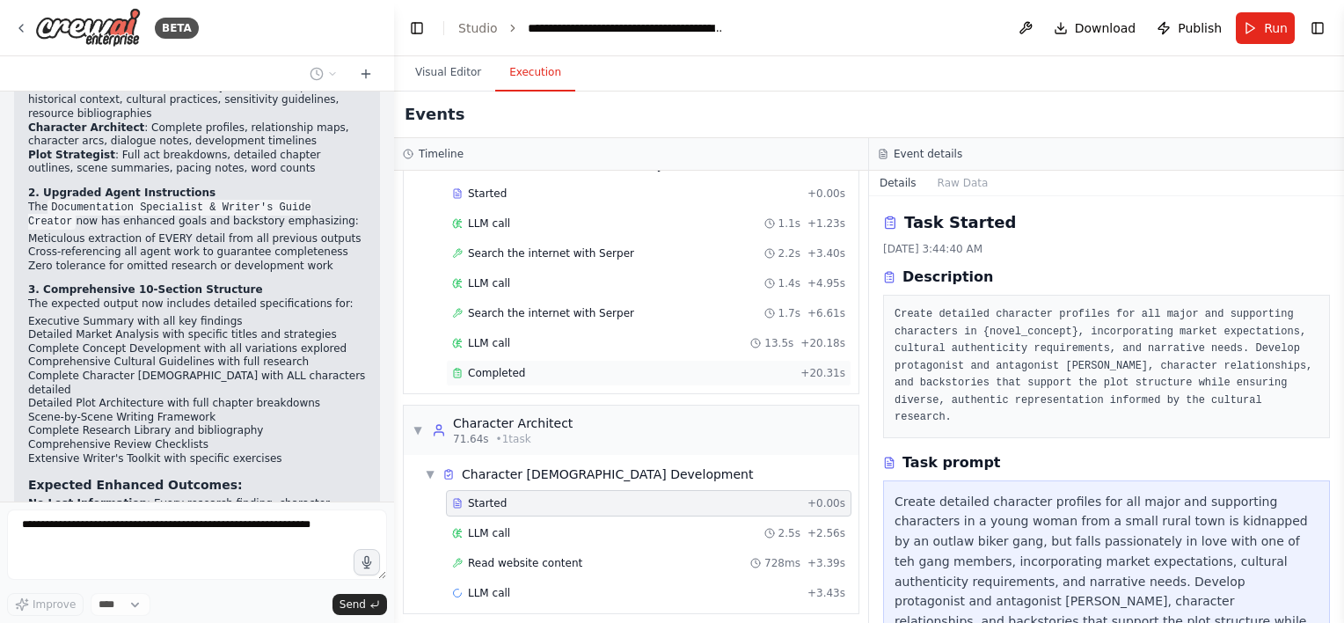
click at [581, 376] on div "Completed + 20.31s" at bounding box center [648, 373] width 405 height 26
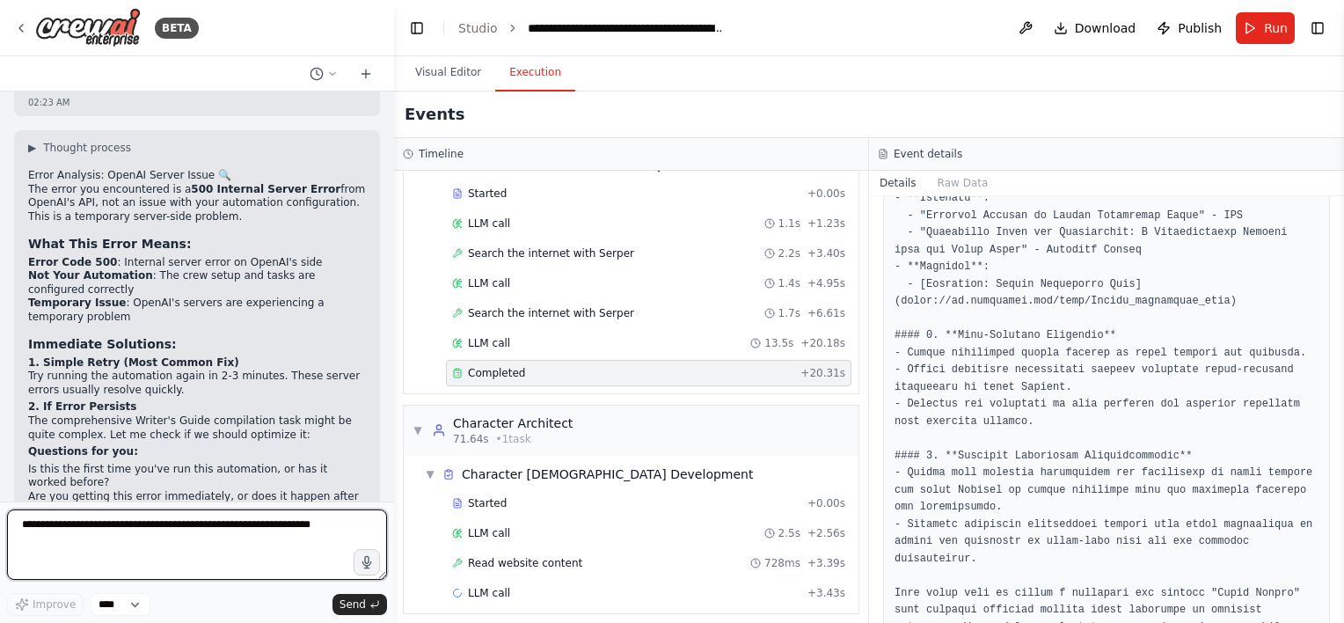
scroll to position [5417, 0]
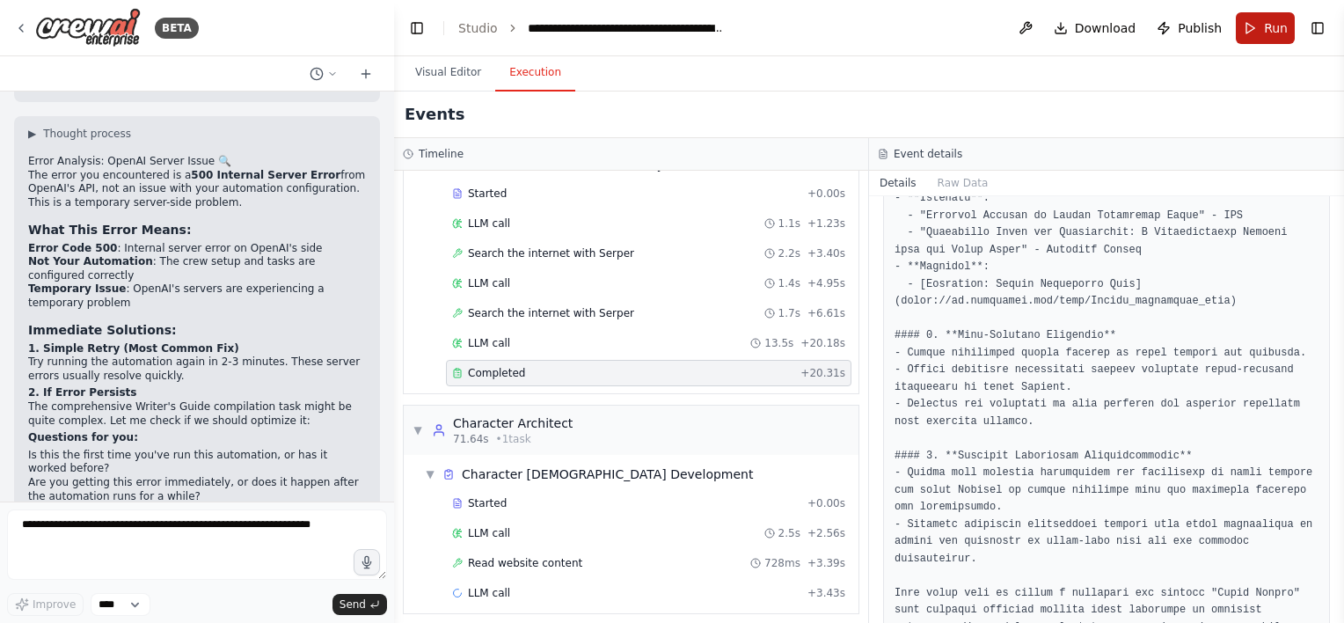
click at [1269, 31] on span "Run" at bounding box center [1276, 28] width 24 height 18
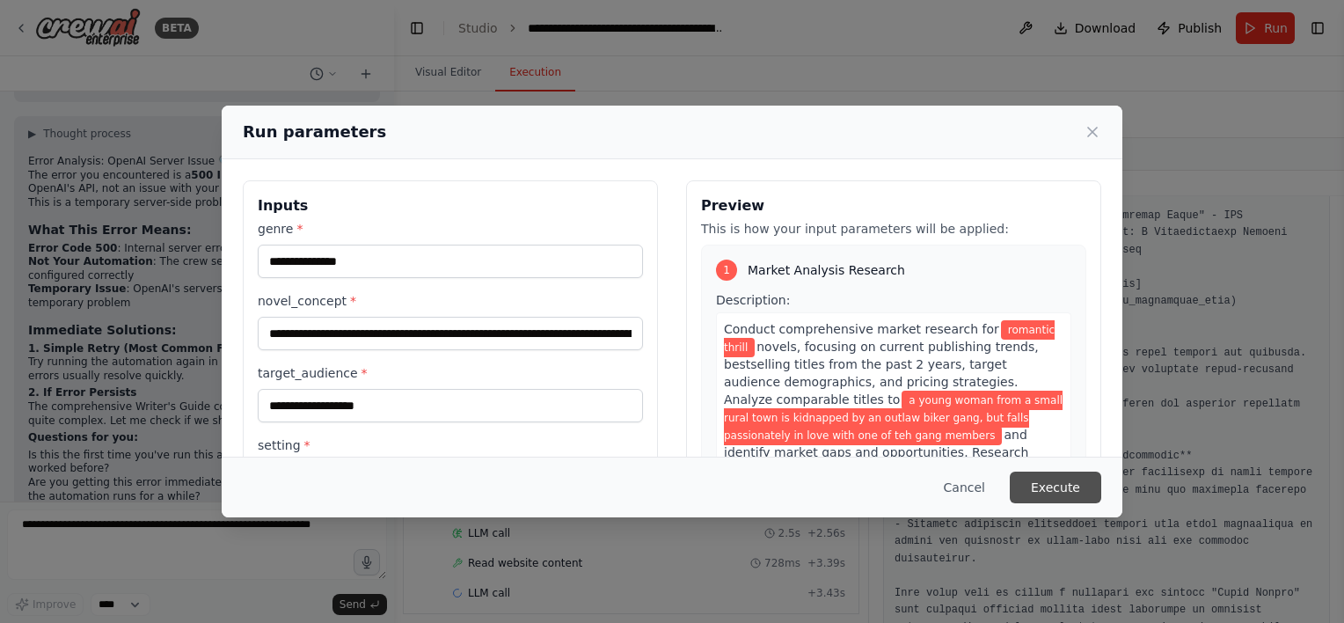
click at [1069, 484] on button "Execute" at bounding box center [1055, 487] width 91 height 32
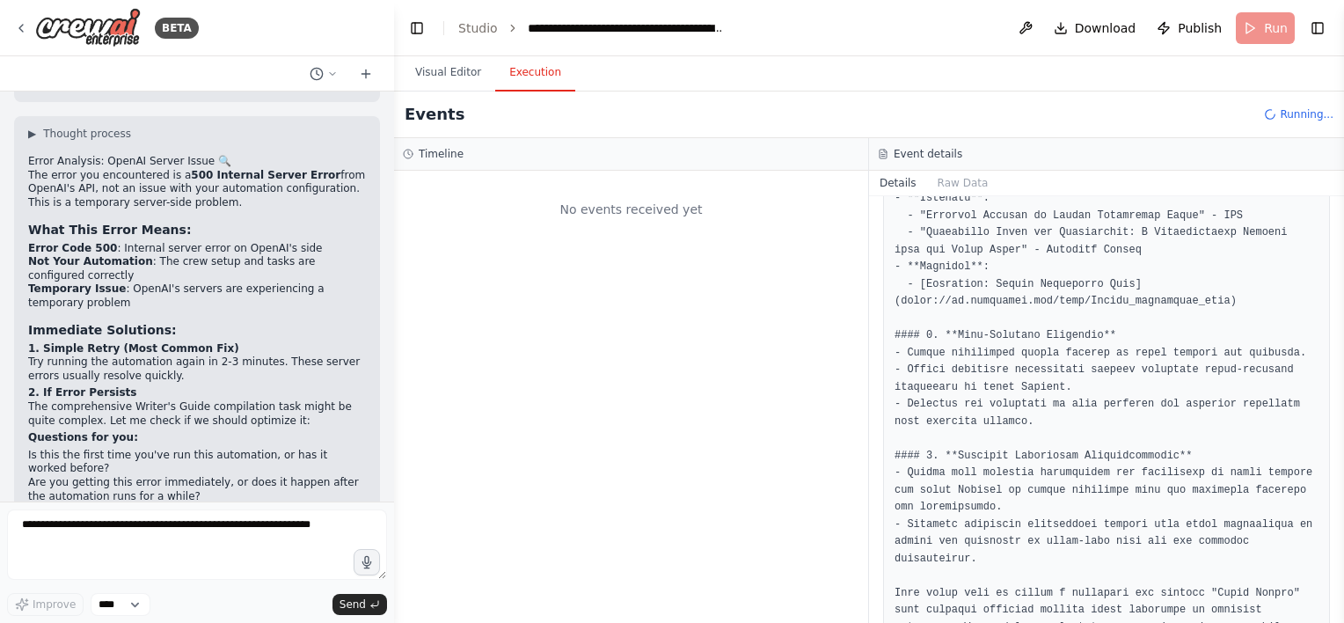
scroll to position [0, 0]
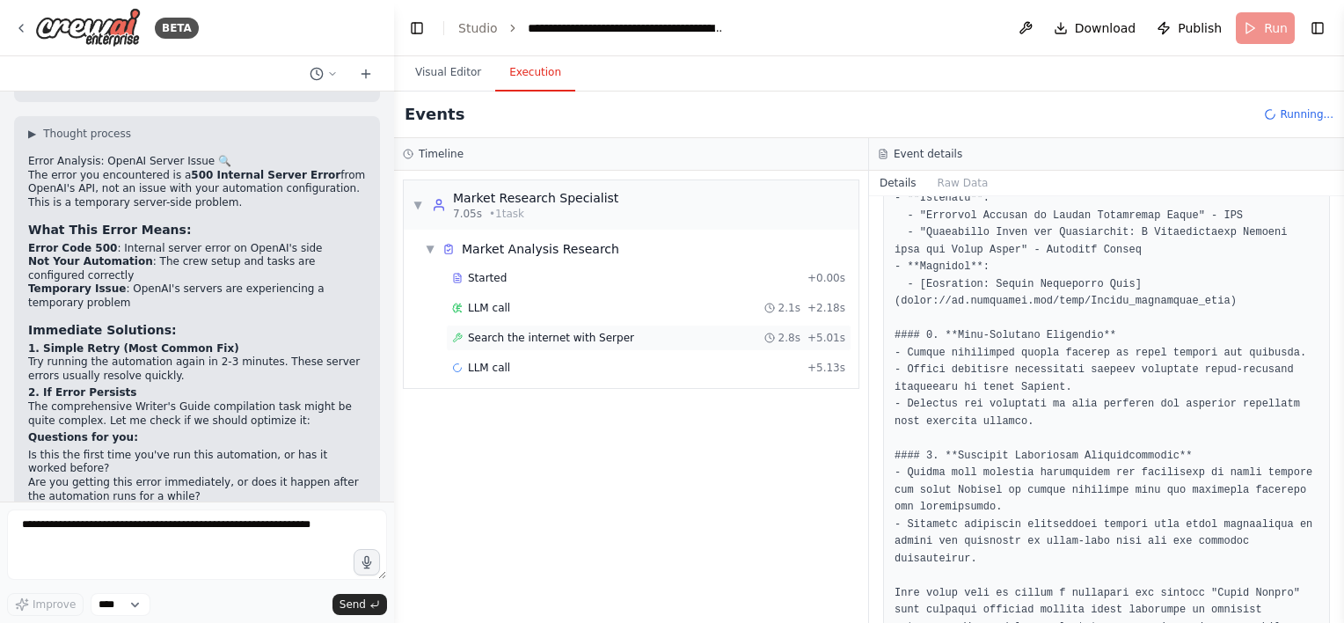
click at [474, 338] on span "Search the internet with Serper" at bounding box center [551, 338] width 166 height 14
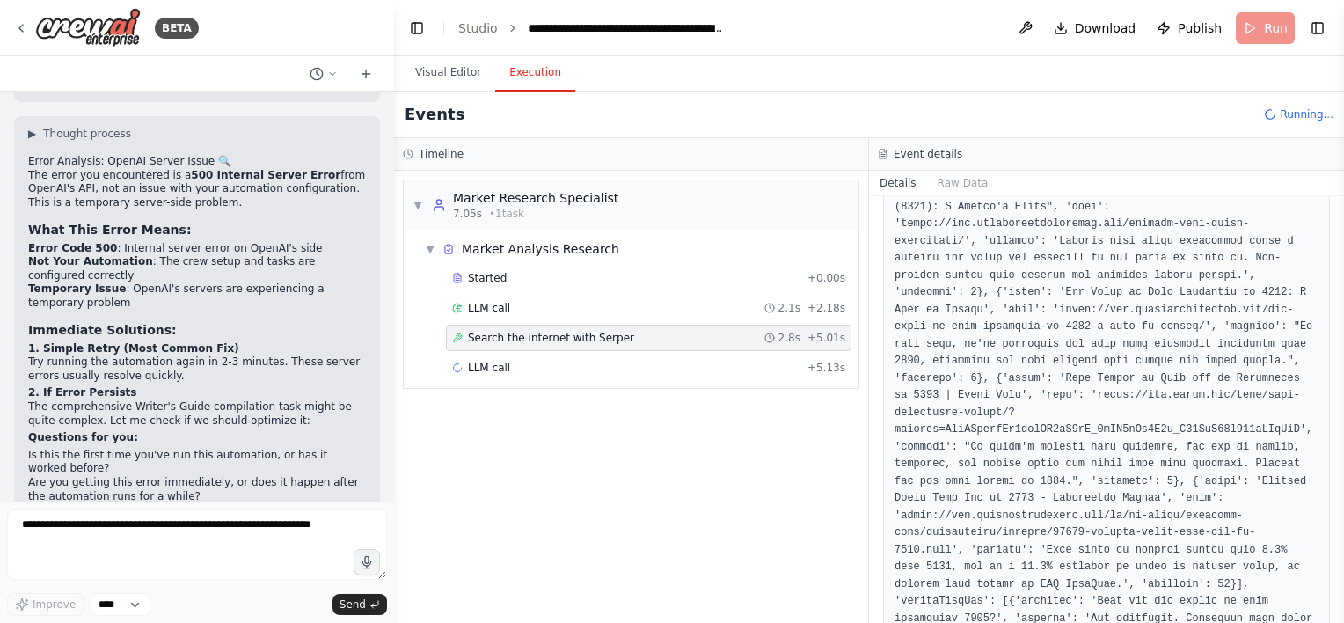
scroll to position [1458, 0]
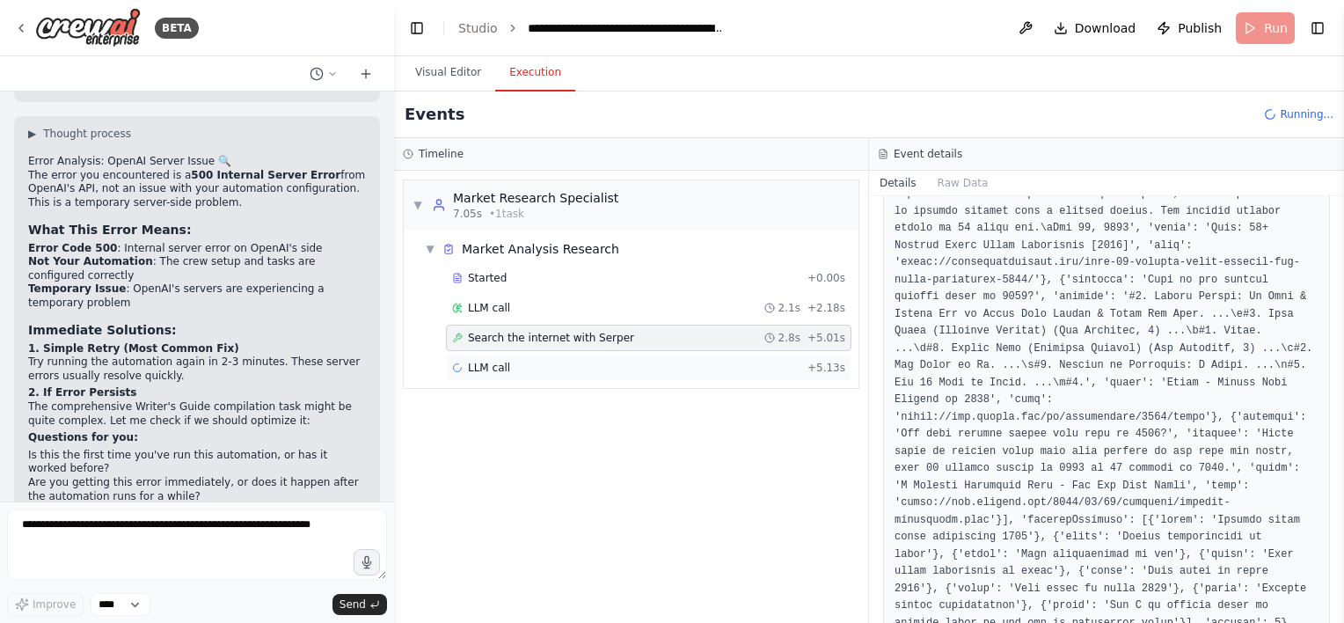
click at [718, 355] on div "LLM call + 5.13s" at bounding box center [648, 367] width 405 height 26
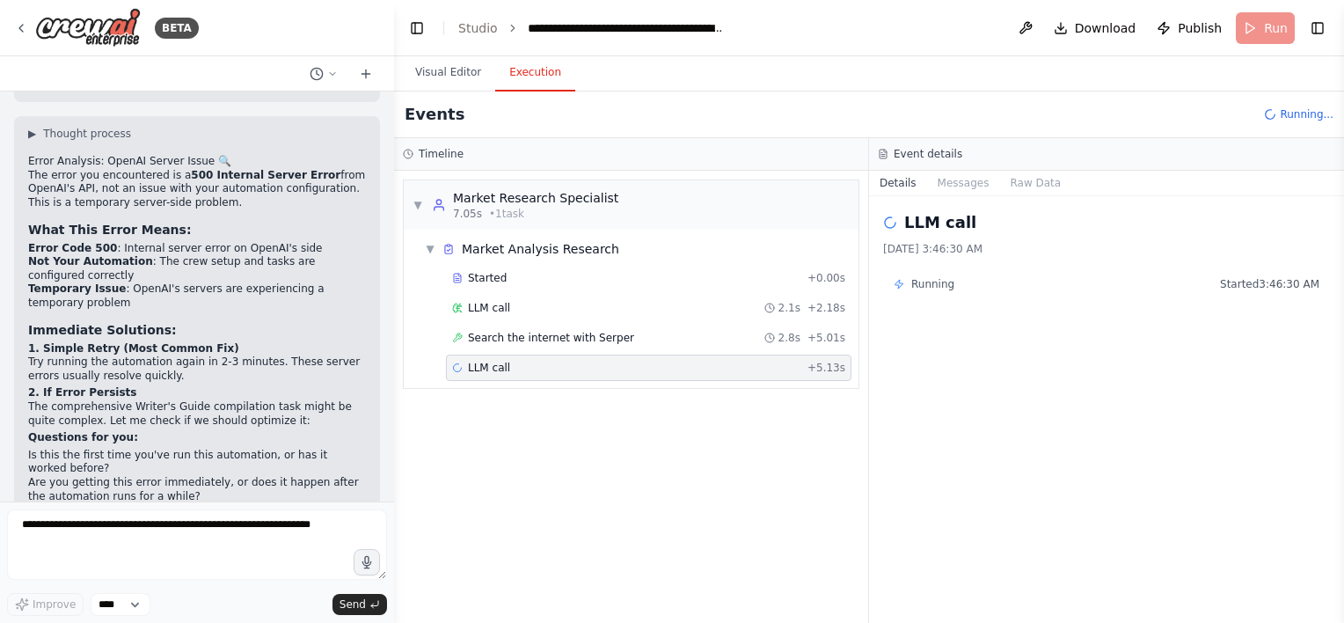
click at [989, 151] on div "Event details" at bounding box center [1106, 154] width 457 height 14
click at [958, 197] on div "LLM call [DATE] 3:46:30 AM Running Started 3:46:30 AM" at bounding box center [1106, 409] width 475 height 427
click at [960, 183] on button "Messages" at bounding box center [963, 183] width 73 height 25
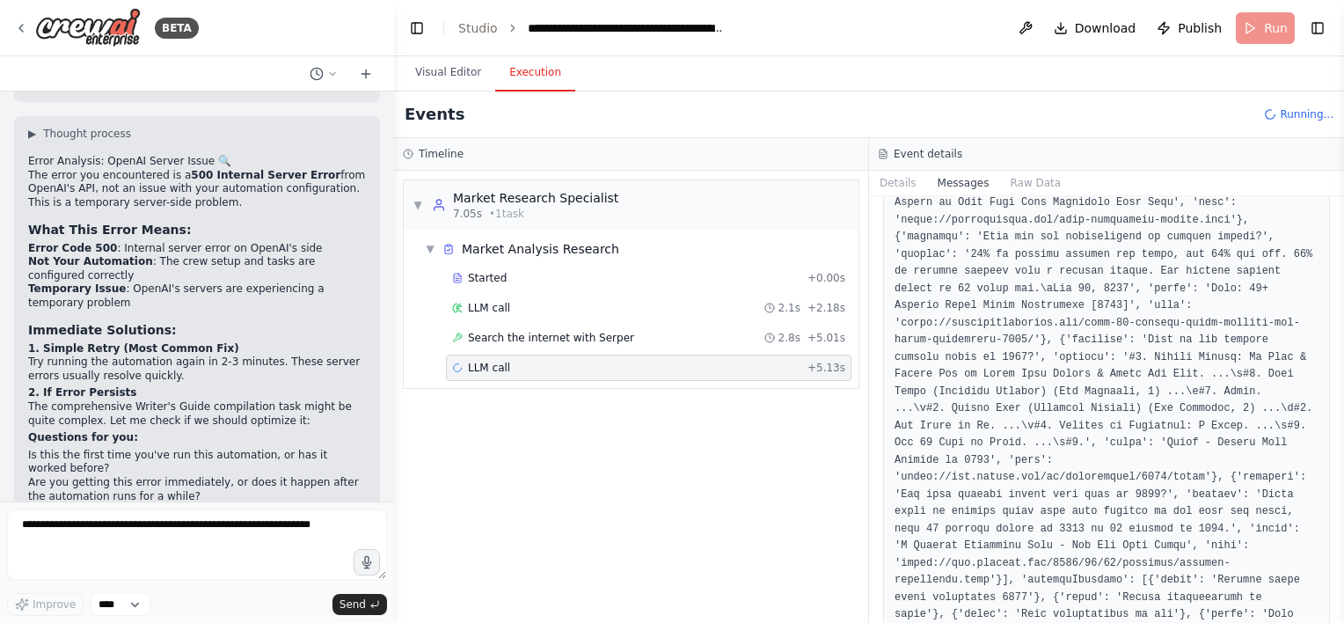
scroll to position [2690, 0]
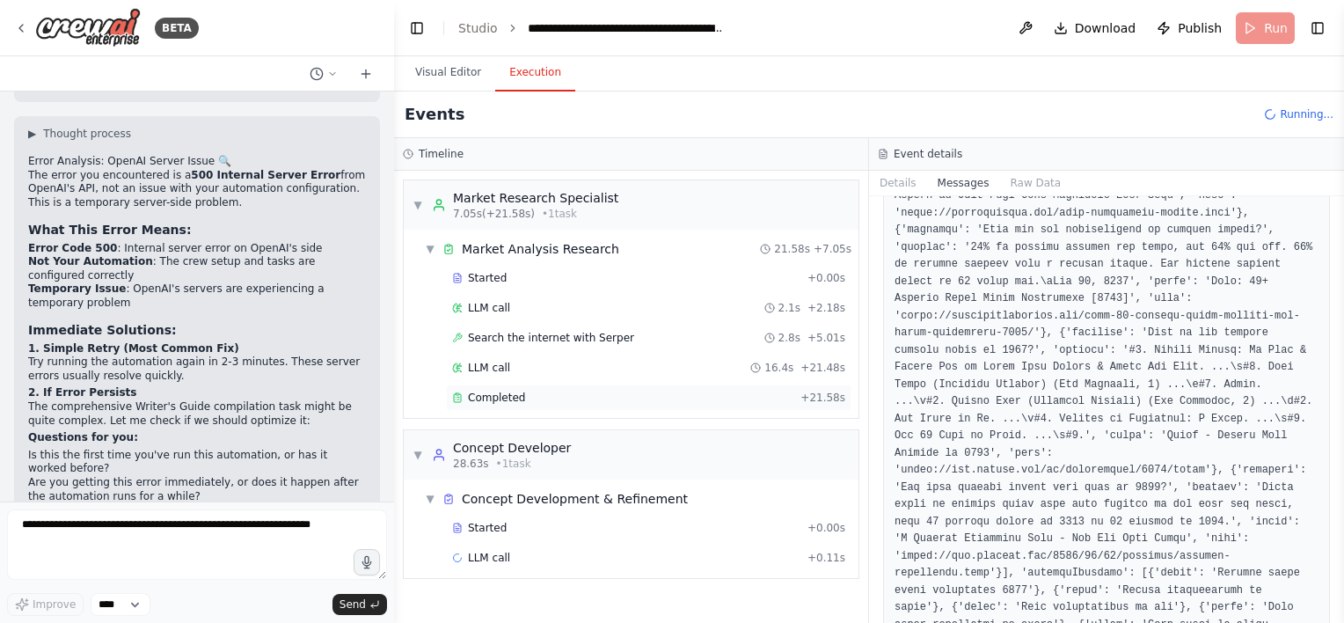
click at [602, 401] on div "Completed" at bounding box center [622, 397] width 341 height 14
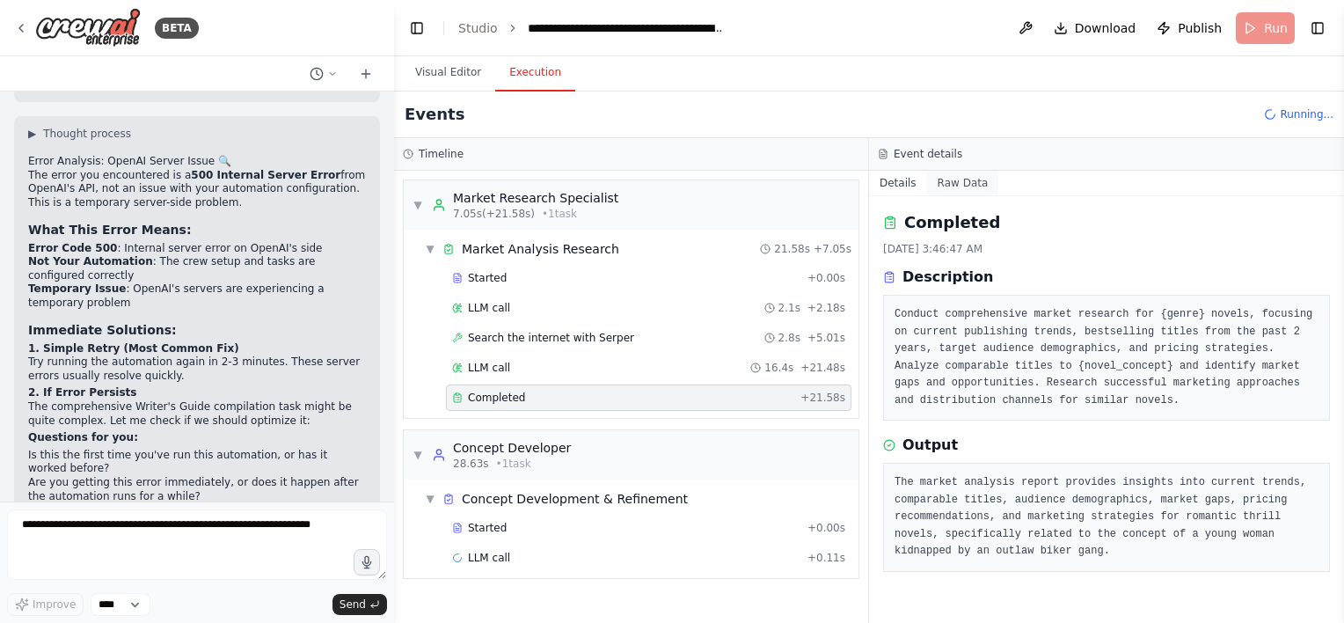
click at [943, 190] on button "Raw Data" at bounding box center [963, 183] width 72 height 25
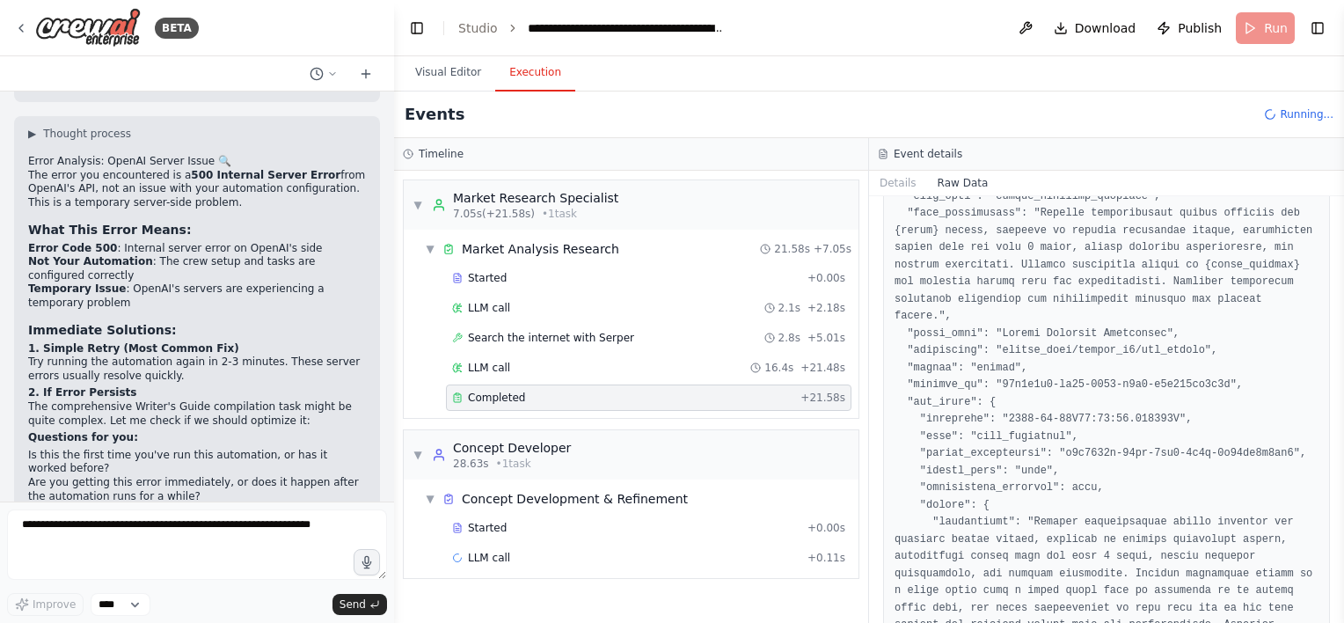
scroll to position [1305, 0]
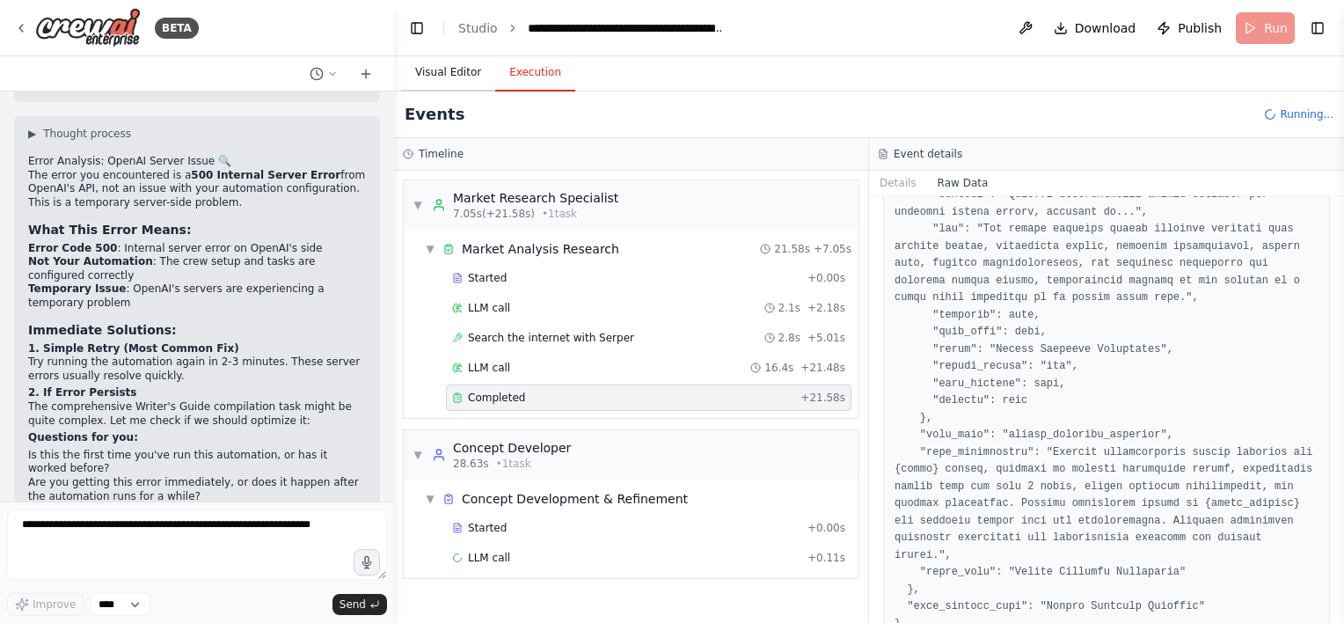
click at [448, 66] on button "Visual Editor" at bounding box center [448, 73] width 94 height 37
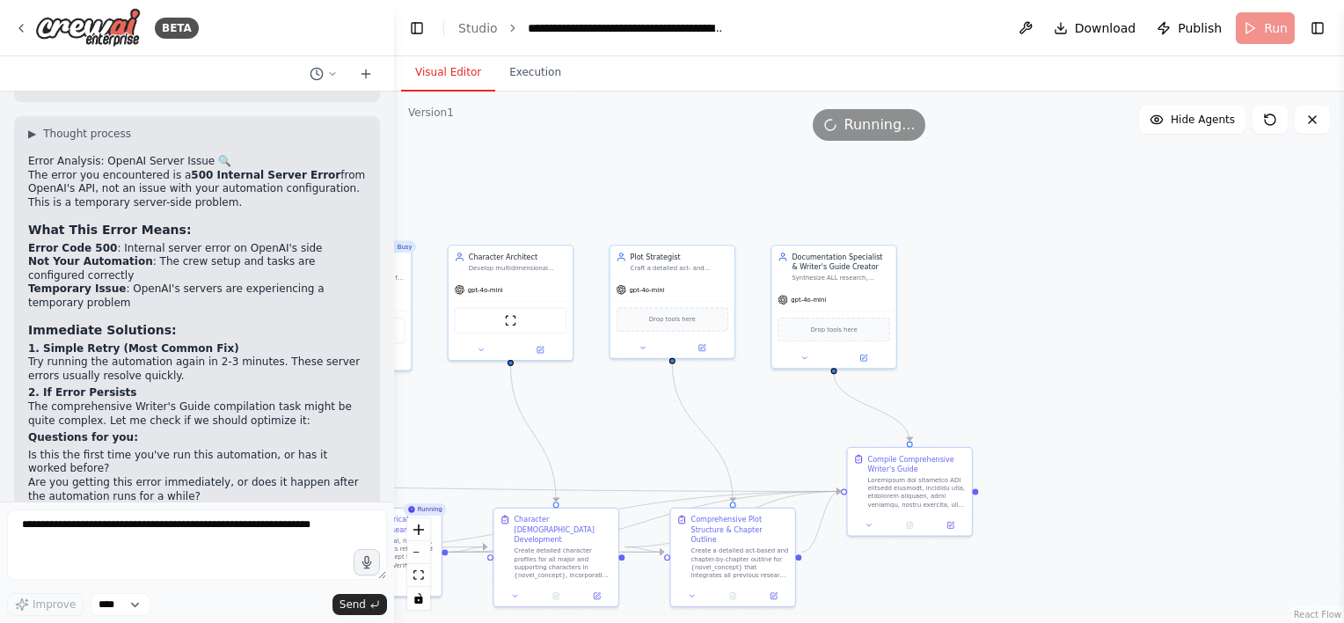
drag, startPoint x: 478, startPoint y: 420, endPoint x: 458, endPoint y: 407, distance: 23.4
click at [682, 393] on div ".deletable-edge-delete-btn { width: 20px; height: 20px; border: 0px solid #ffff…" at bounding box center [869, 356] width 950 height 531
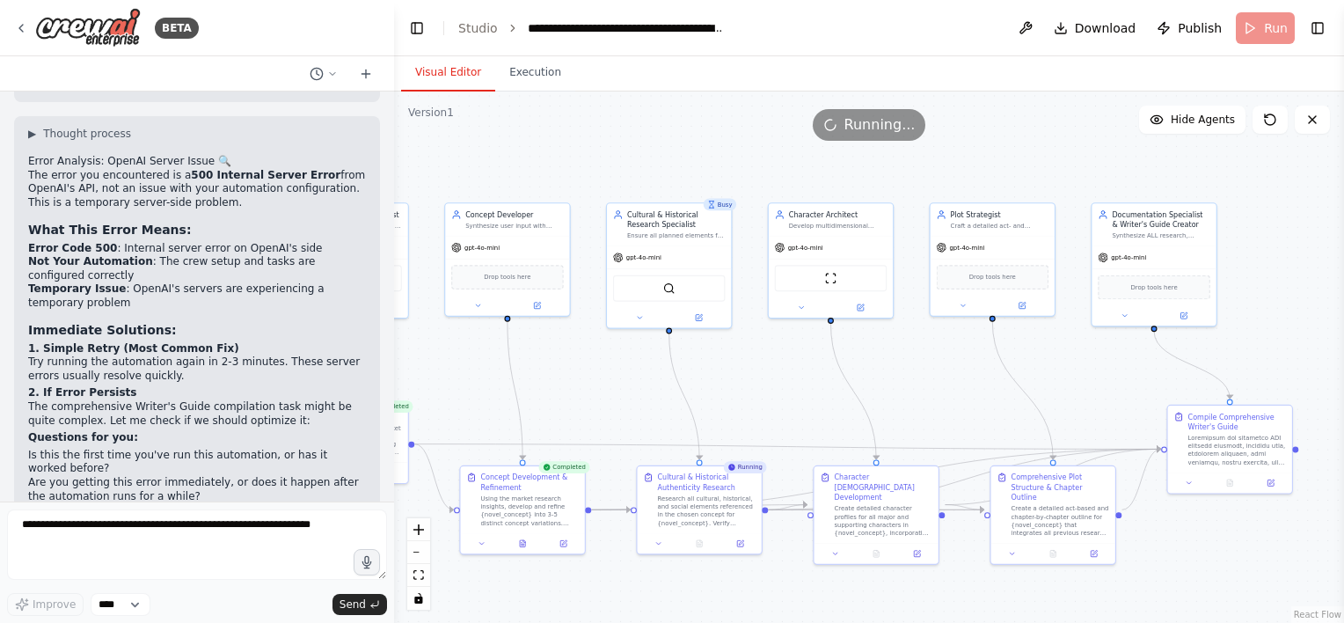
drag, startPoint x: 513, startPoint y: 401, endPoint x: 573, endPoint y: 391, distance: 61.4
click at [573, 391] on div ".deletable-edge-delete-btn { width: 20px; height: 20px; border: 0px solid #ffff…" at bounding box center [869, 356] width 950 height 531
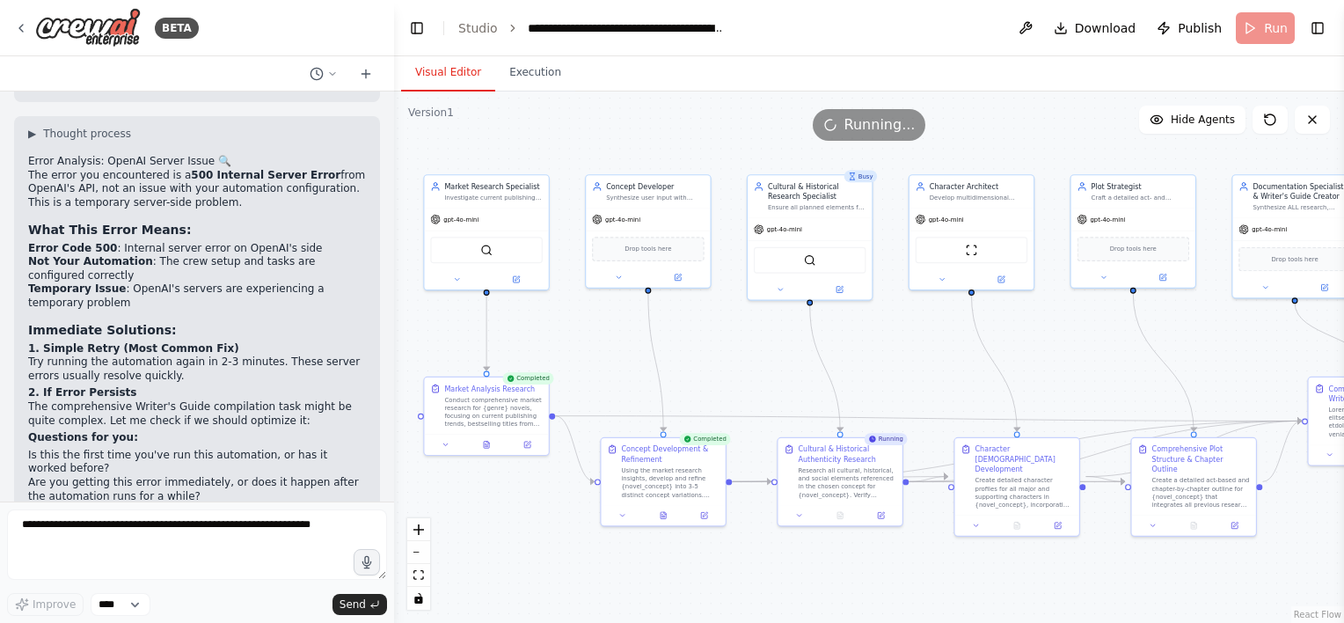
drag, startPoint x: 528, startPoint y: 383, endPoint x: 602, endPoint y: 362, distance: 76.6
click at [602, 362] on div ".deletable-edge-delete-btn { width: 20px; height: 20px; border: 0px solid #ffff…" at bounding box center [869, 356] width 950 height 531
click at [545, 67] on button "Execution" at bounding box center [535, 73] width 80 height 37
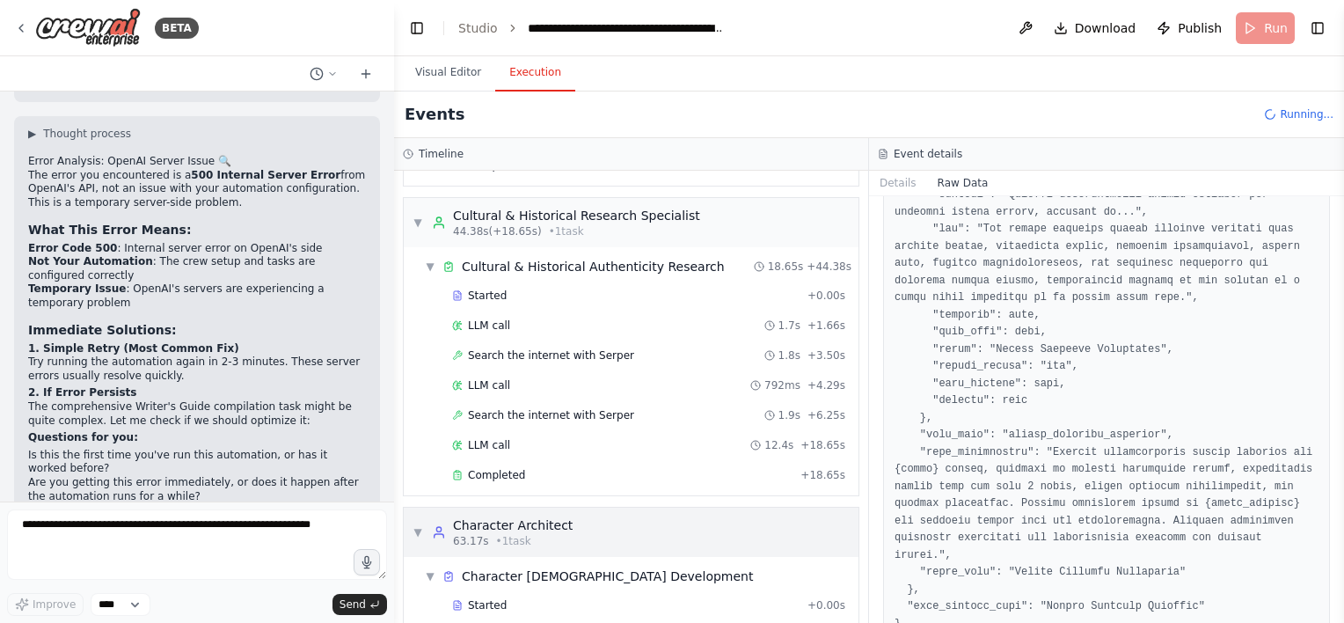
scroll to position [440, 0]
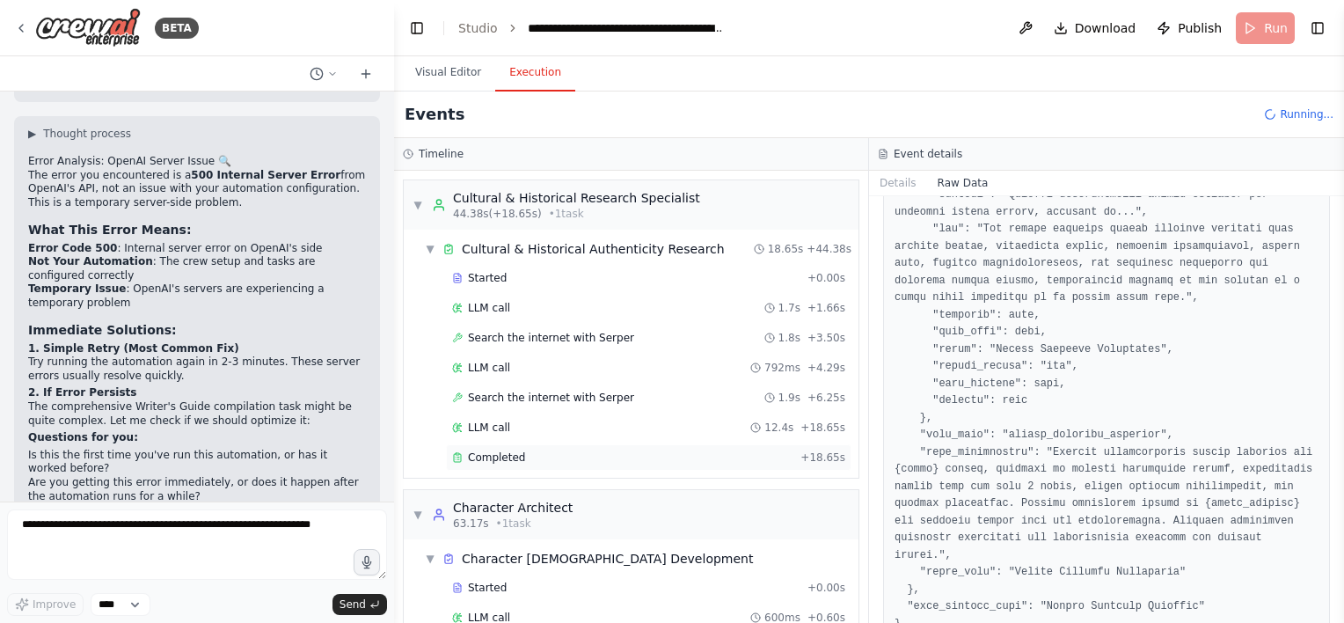
click at [629, 456] on div "Completed" at bounding box center [622, 457] width 341 height 14
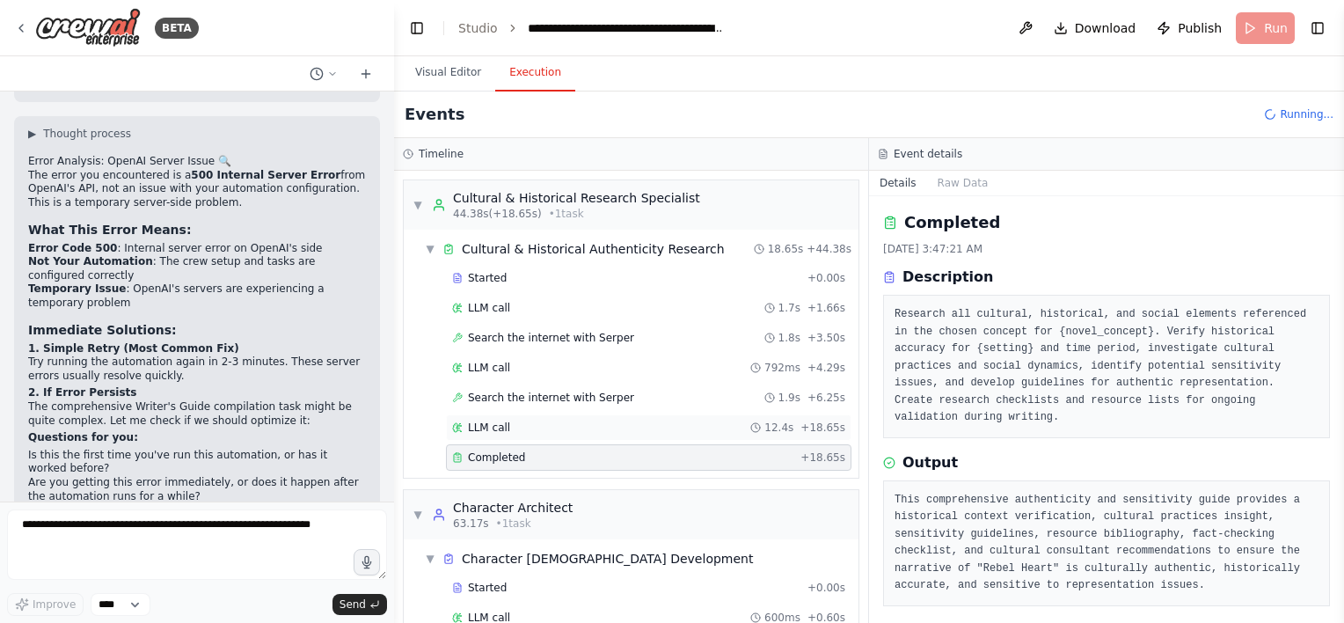
click at [507, 420] on div "LLM call 12.4s + 18.65s" at bounding box center [648, 427] width 393 height 14
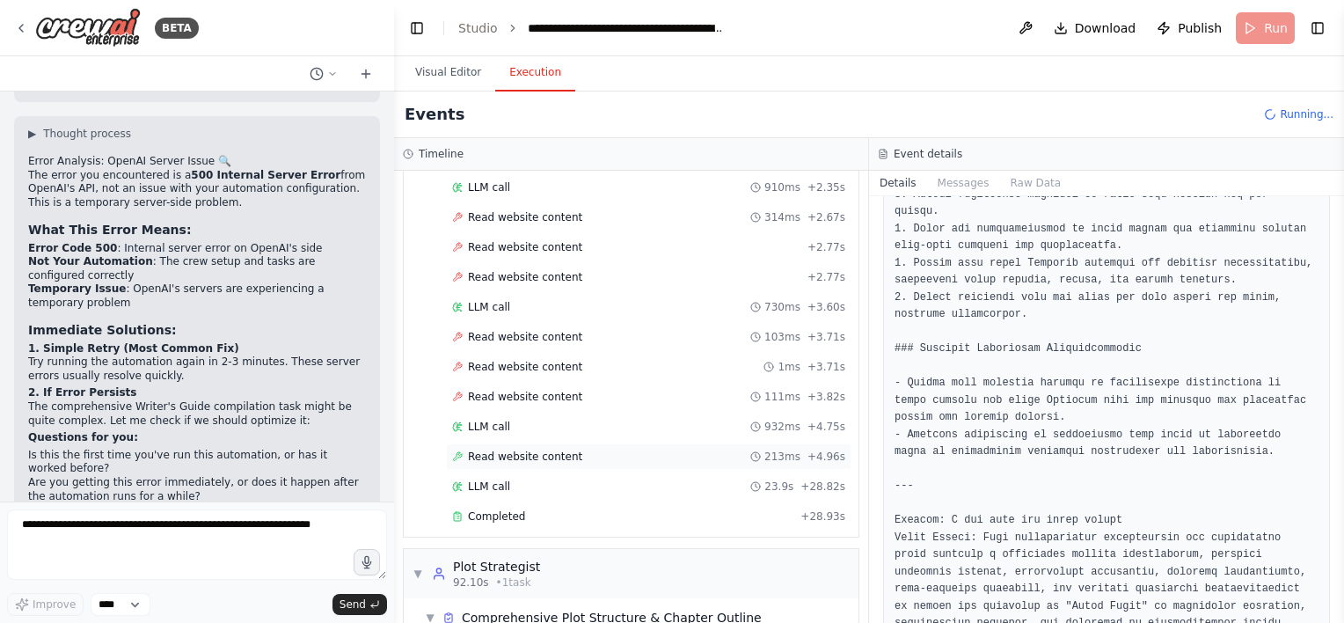
scroll to position [1010, 0]
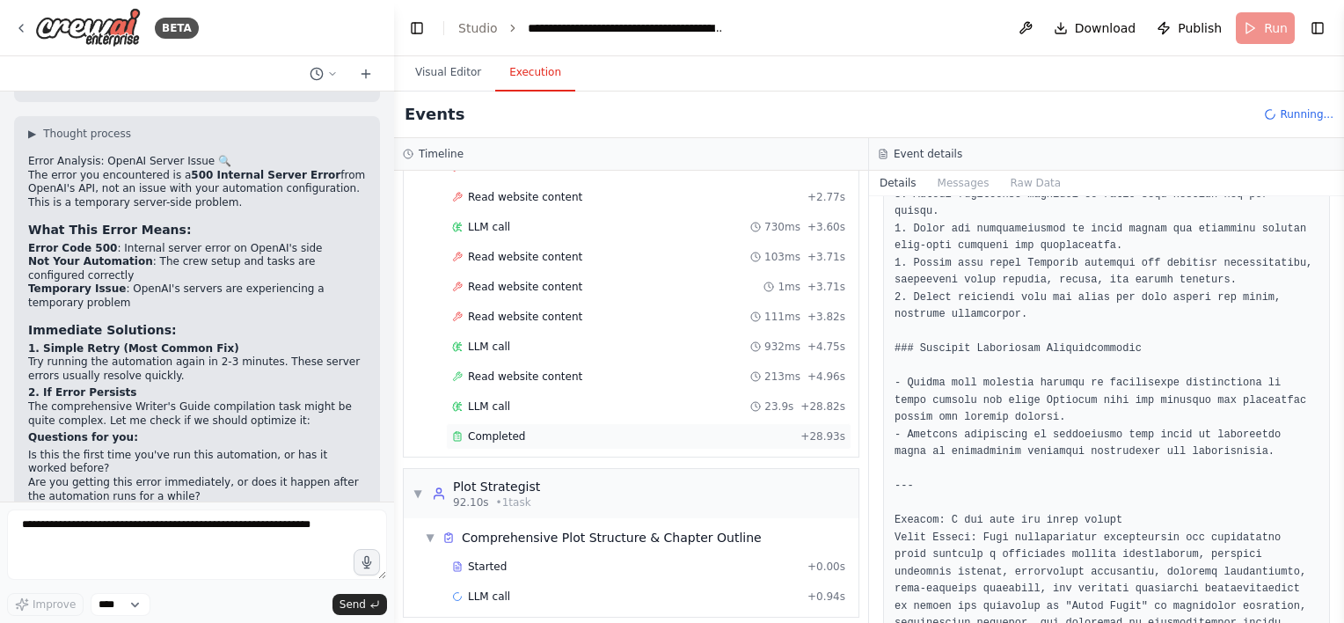
click at [612, 429] on div "Completed" at bounding box center [622, 436] width 341 height 14
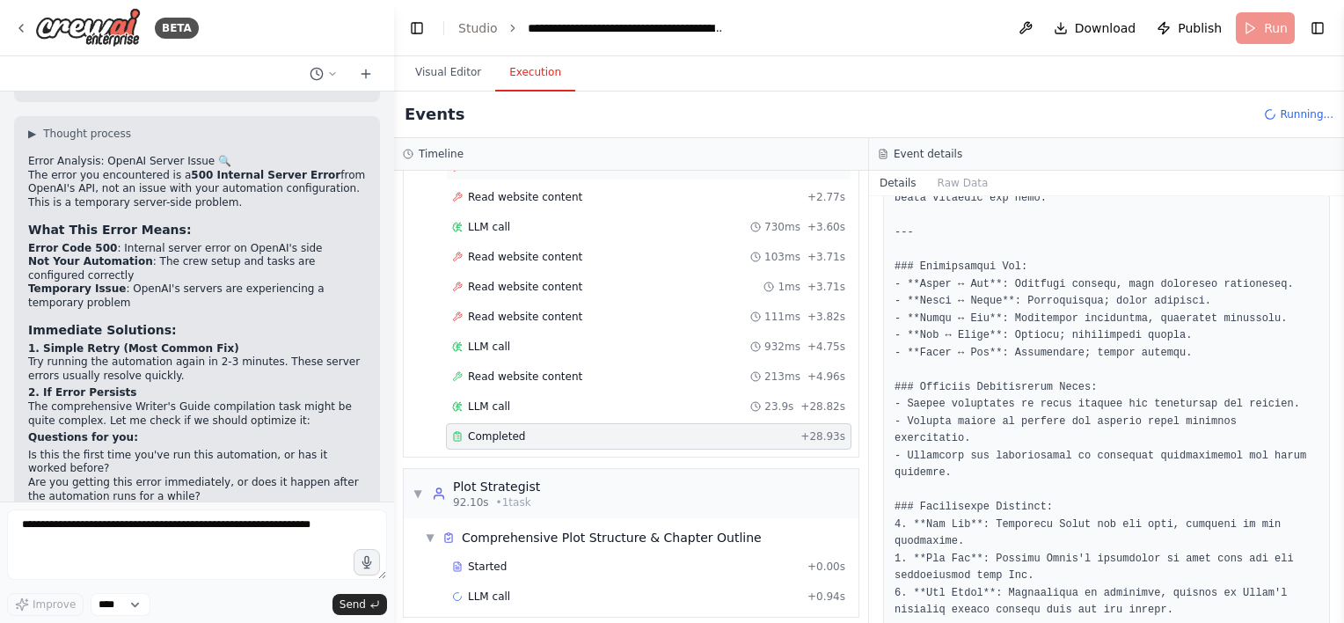
scroll to position [570, 0]
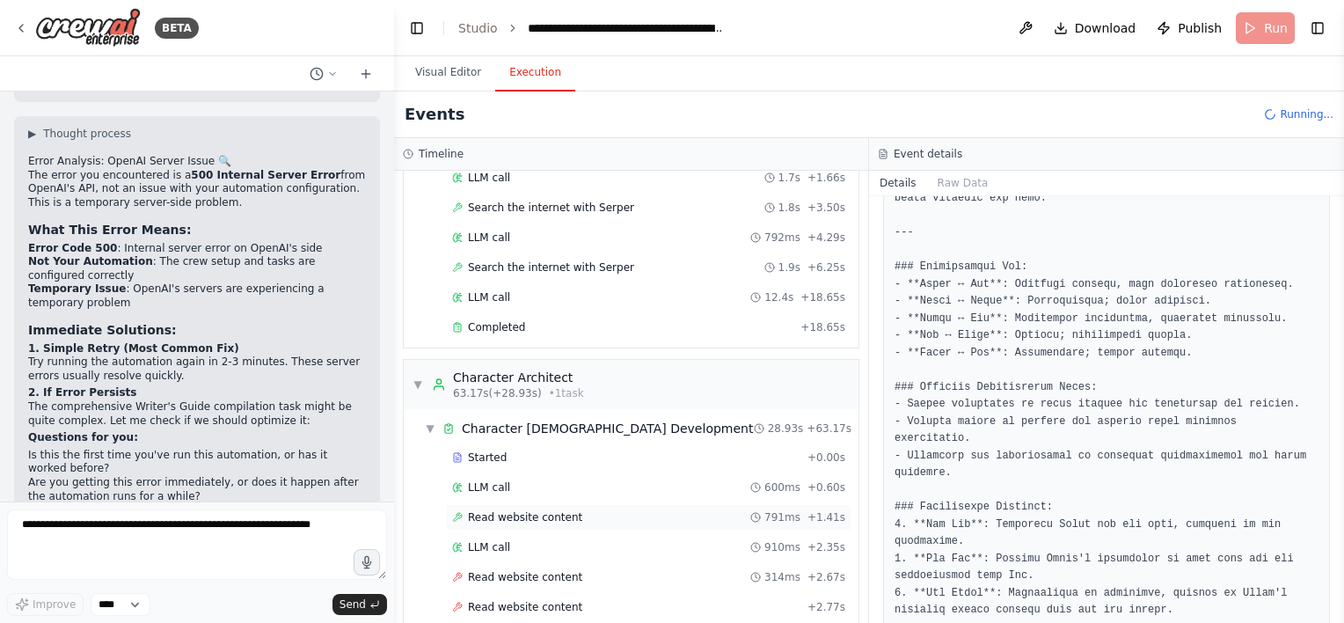
click at [483, 514] on span "Read website content" at bounding box center [525, 517] width 114 height 14
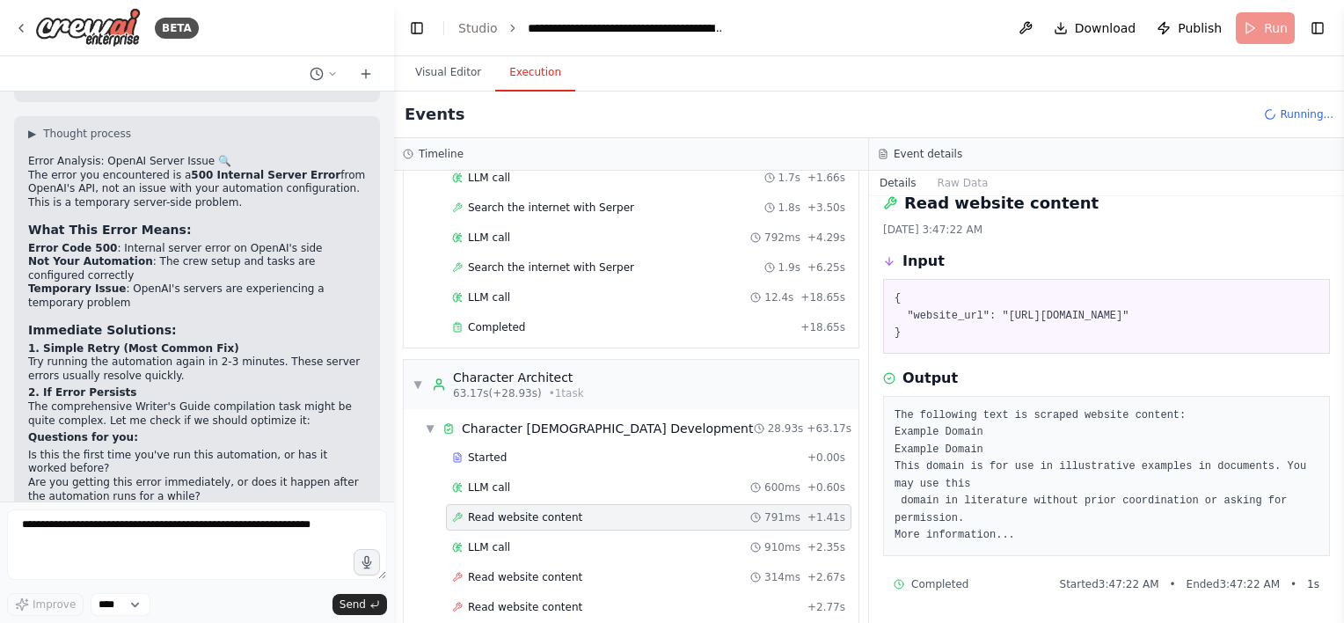
scroll to position [35, 0]
click at [578, 540] on div "LLM call 910ms + 2.35s" at bounding box center [648, 547] width 393 height 14
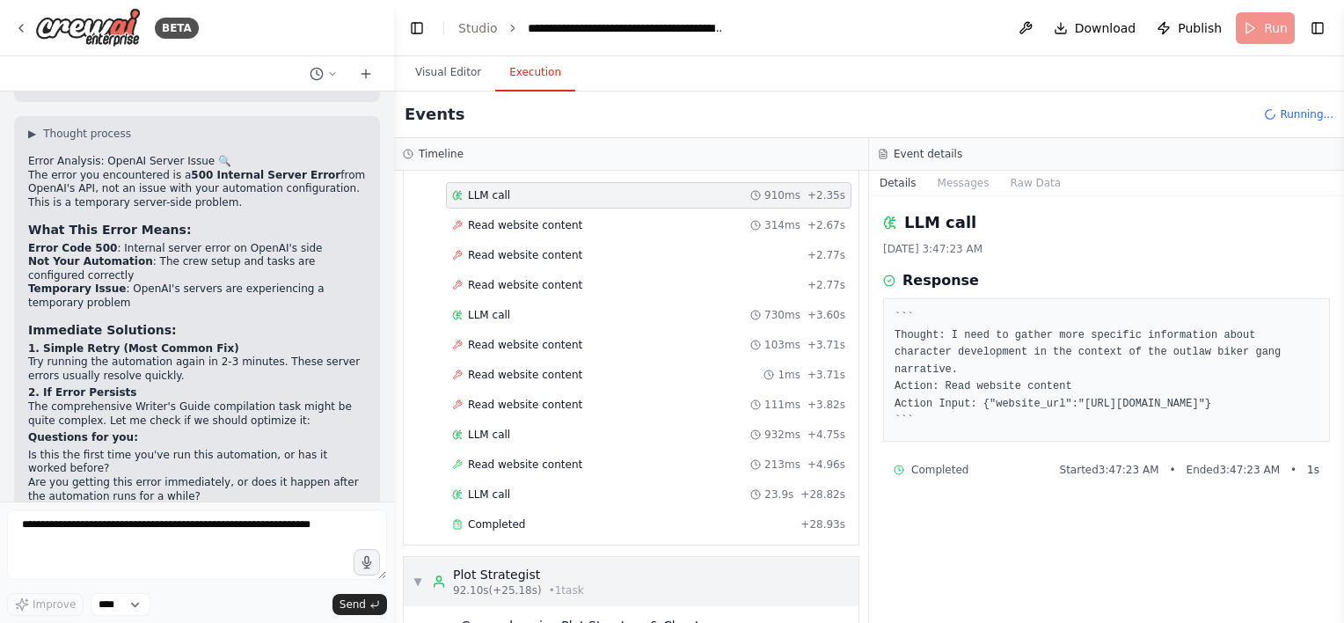
scroll to position [1010, 0]
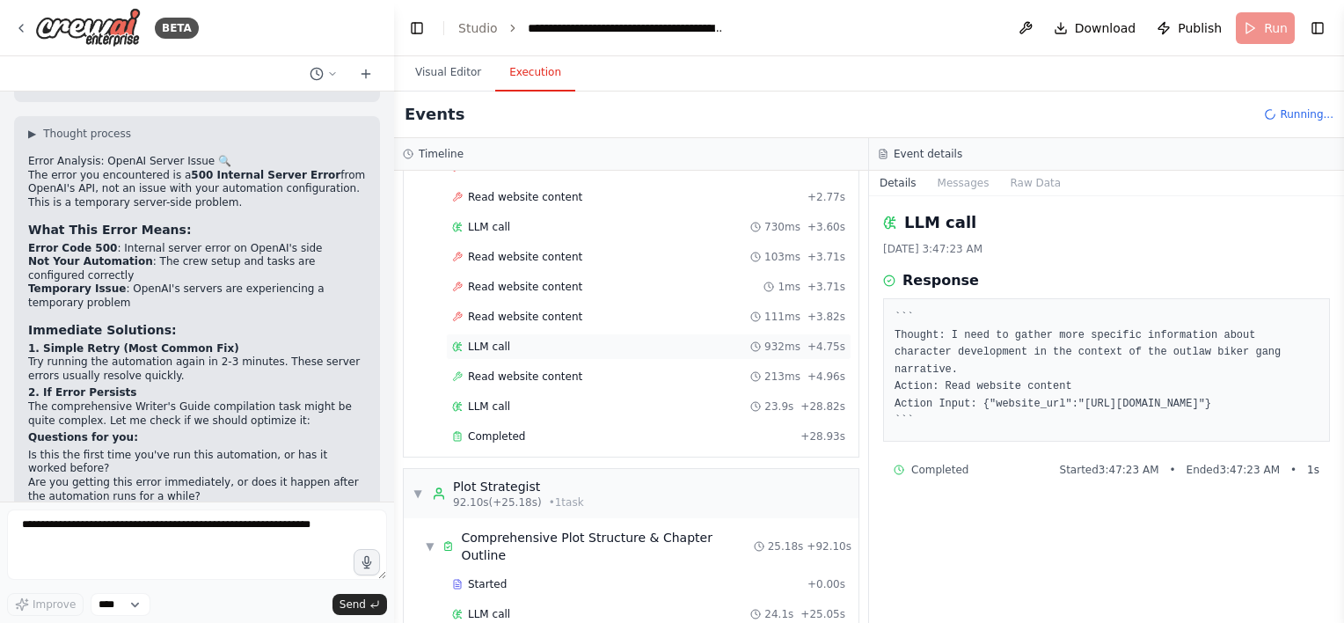
click at [534, 339] on div "LLM call 932ms + 4.75s" at bounding box center [648, 346] width 393 height 14
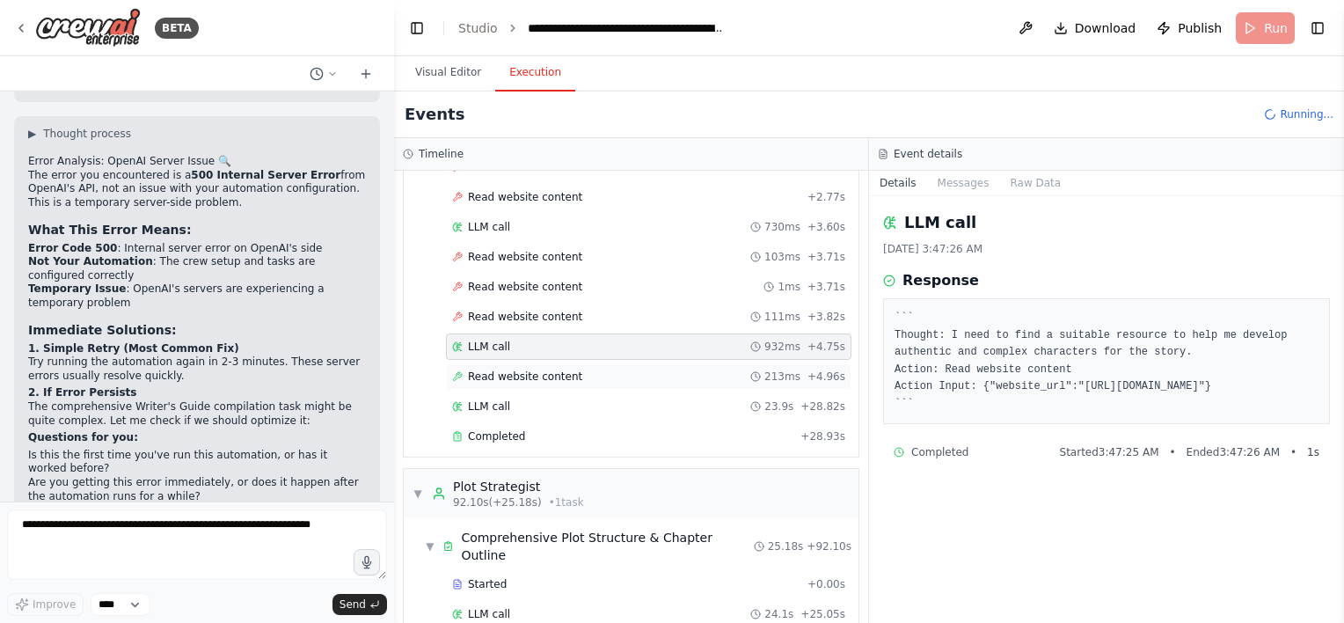
click at [531, 373] on div "Read website content 213ms + 4.96s" at bounding box center [648, 376] width 405 height 26
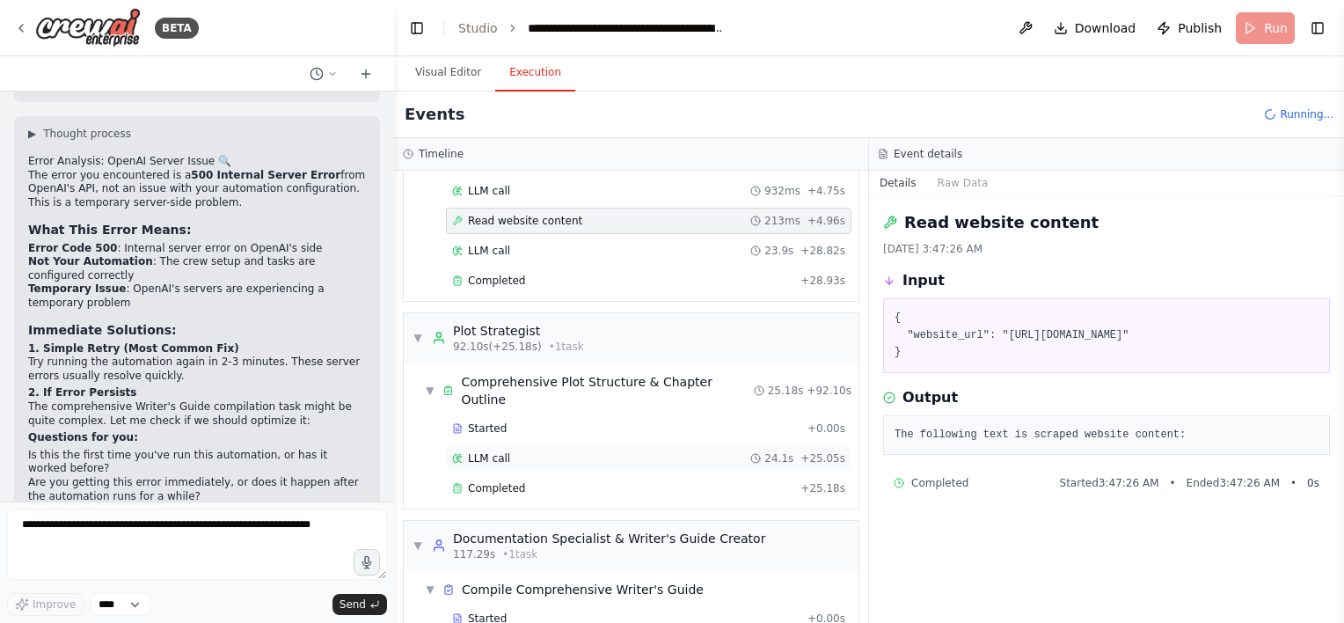
scroll to position [1199, 0]
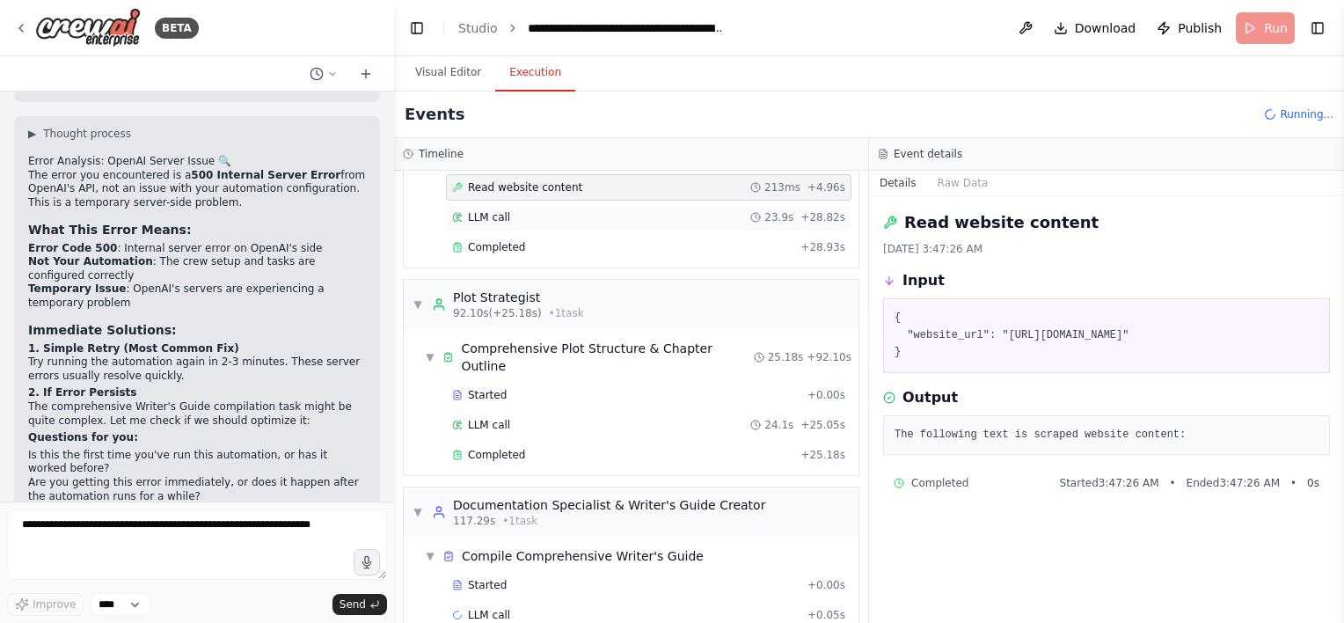
click at [517, 210] on div "LLM call 23.9s + 28.82s" at bounding box center [648, 217] width 393 height 14
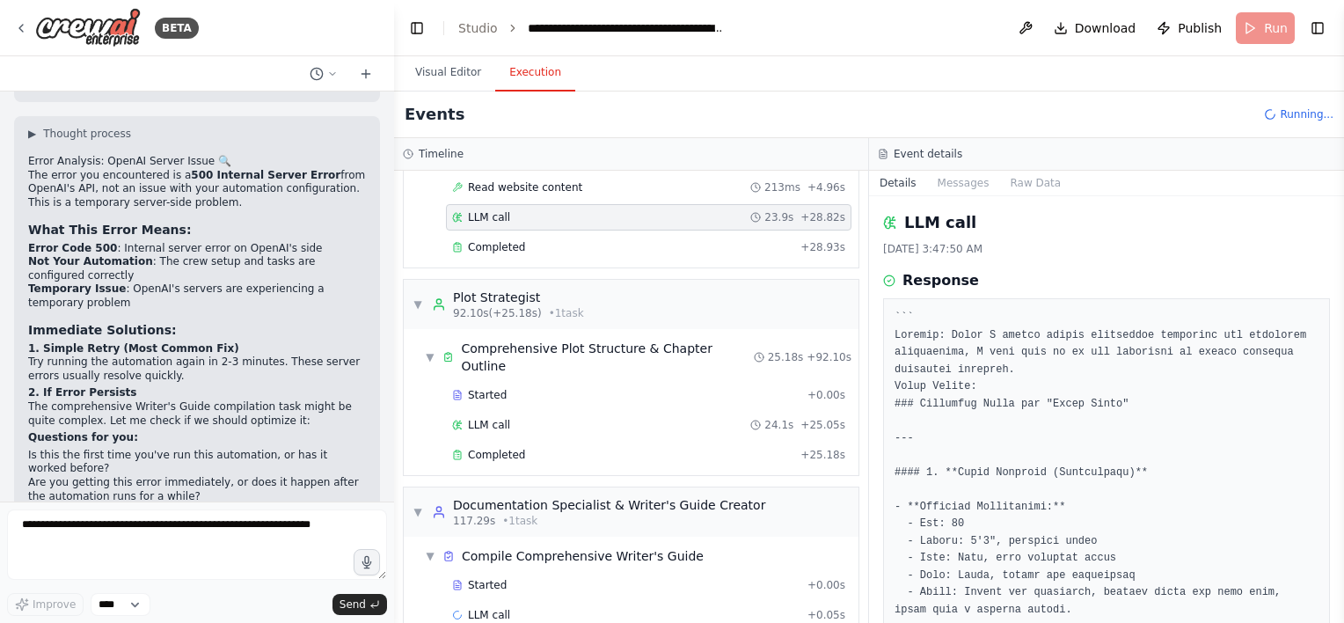
click at [525, 249] on div "Started + 0.00s LLM call 600ms + 0.60s Read website content 791ms + 1.41s LLM c…" at bounding box center [638, 39] width 441 height 449
click at [492, 448] on span "Completed" at bounding box center [496, 455] width 57 height 14
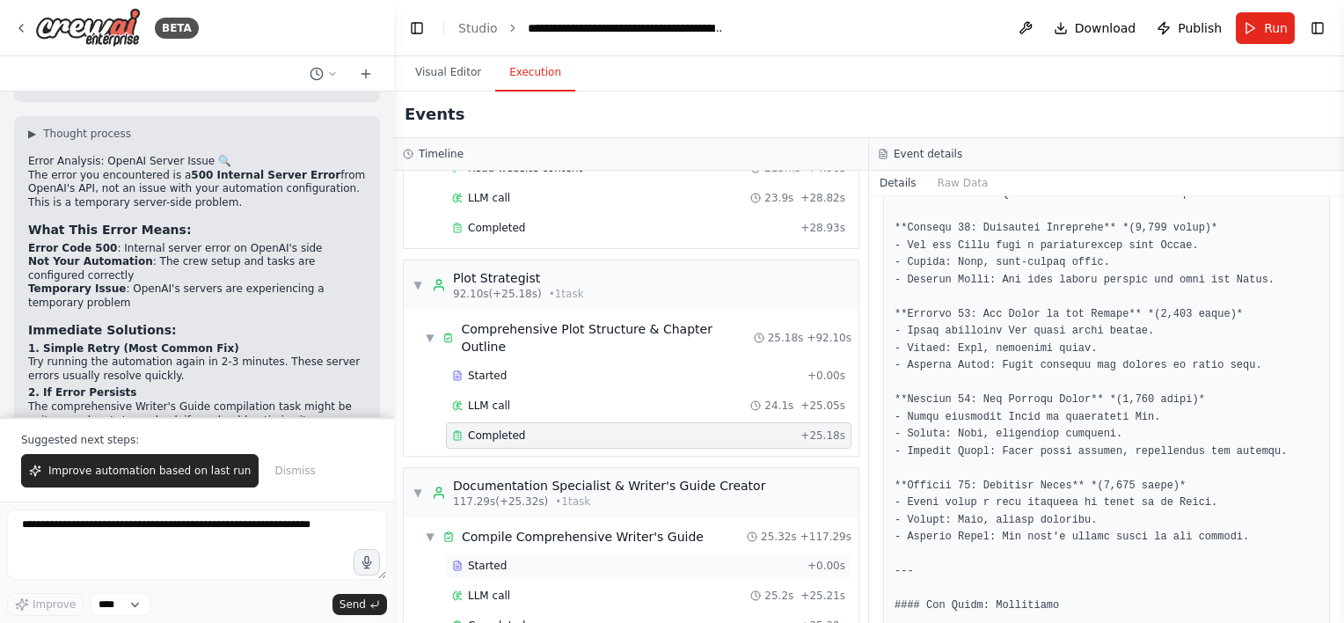
scroll to position [1228, 0]
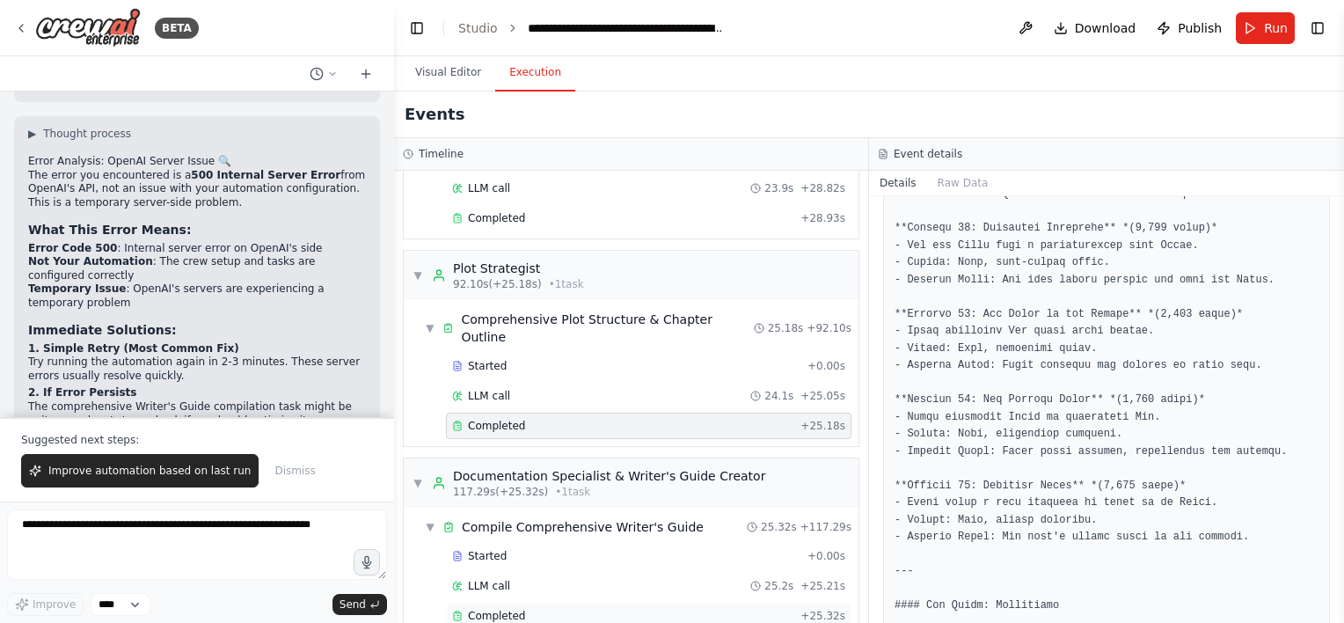
click at [493, 609] on span "Completed" at bounding box center [496, 616] width 57 height 14
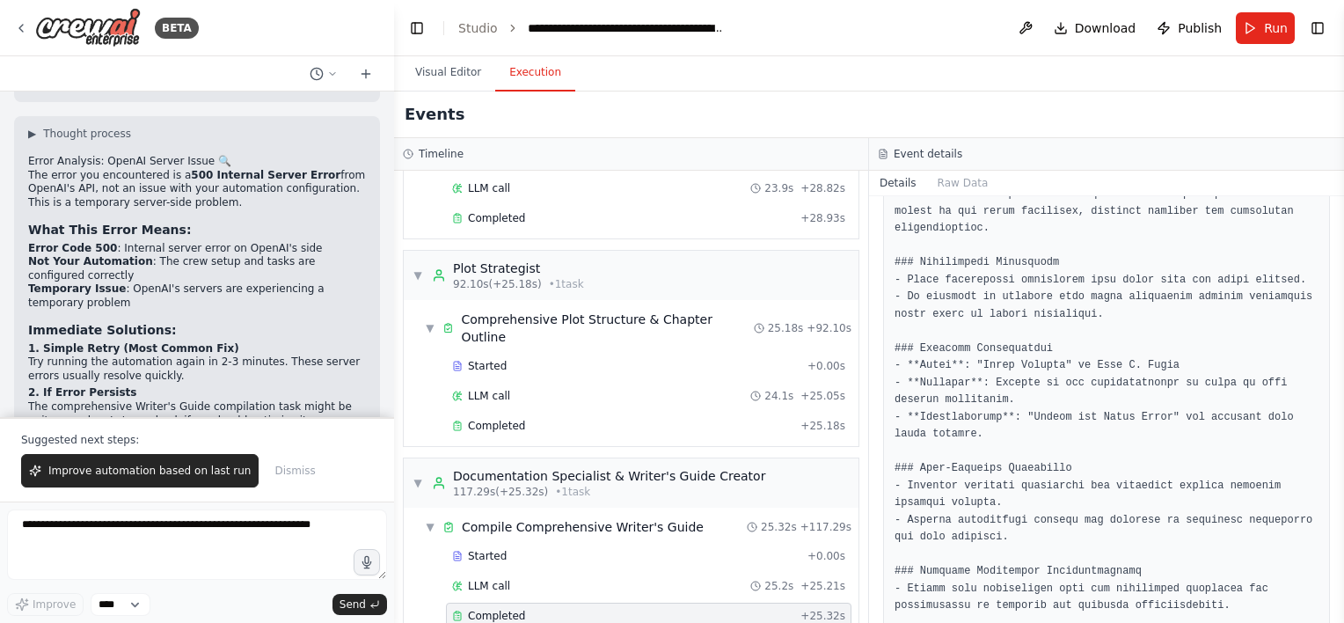
scroll to position [2278, 0]
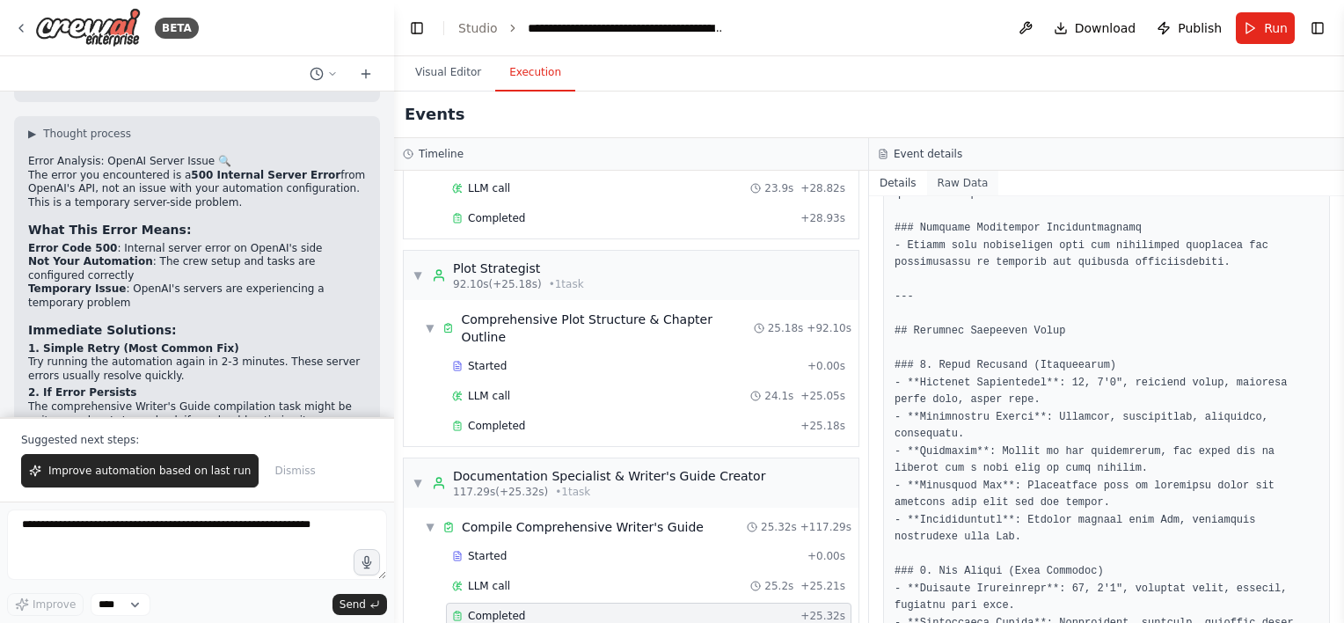
click at [967, 183] on button "Raw Data" at bounding box center [963, 183] width 72 height 25
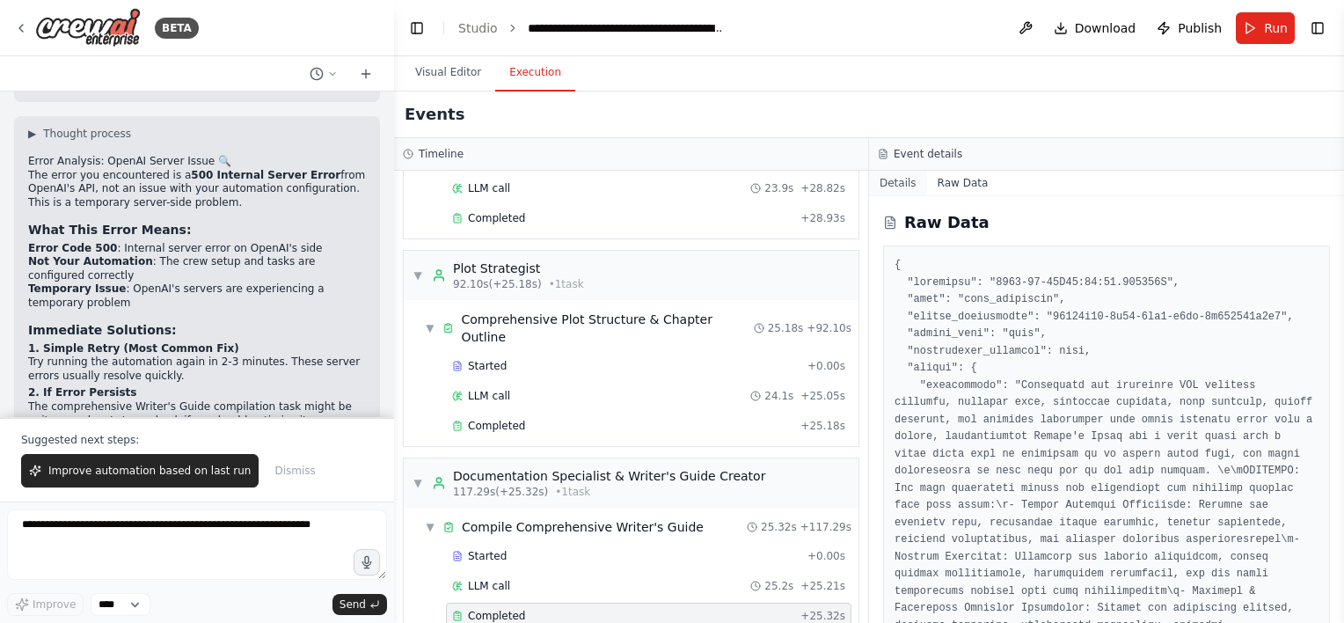
click at [892, 183] on button "Details" at bounding box center [898, 183] width 58 height 25
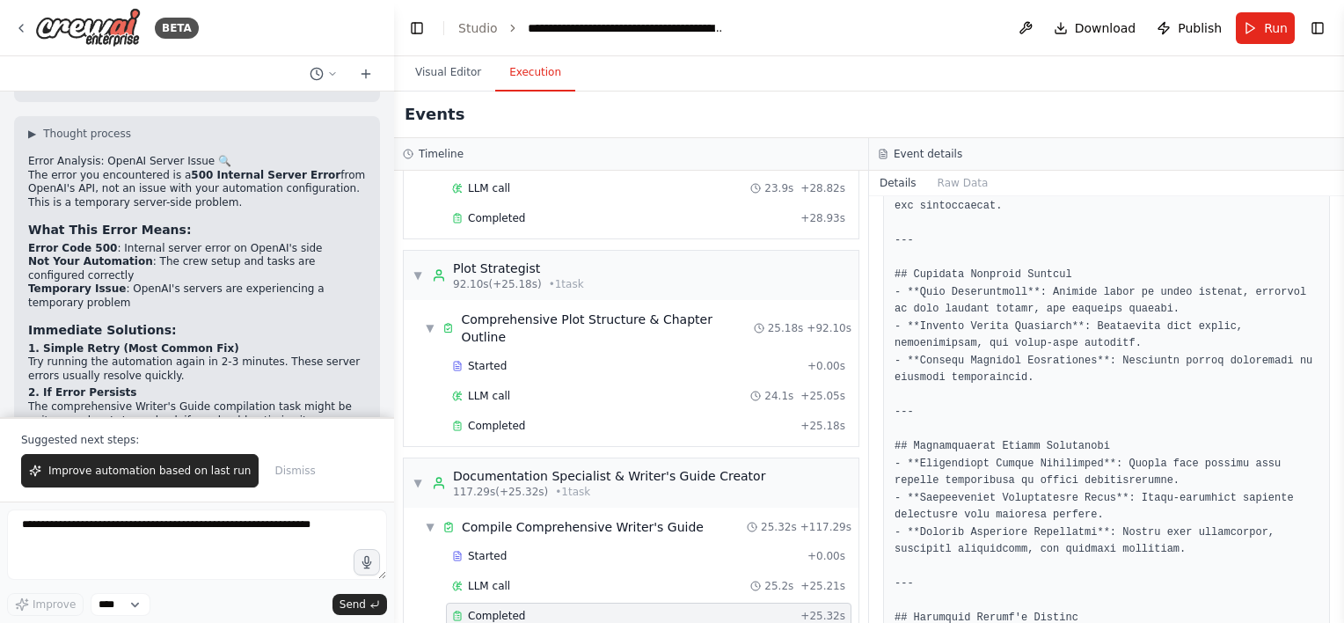
scroll to position [3972, 0]
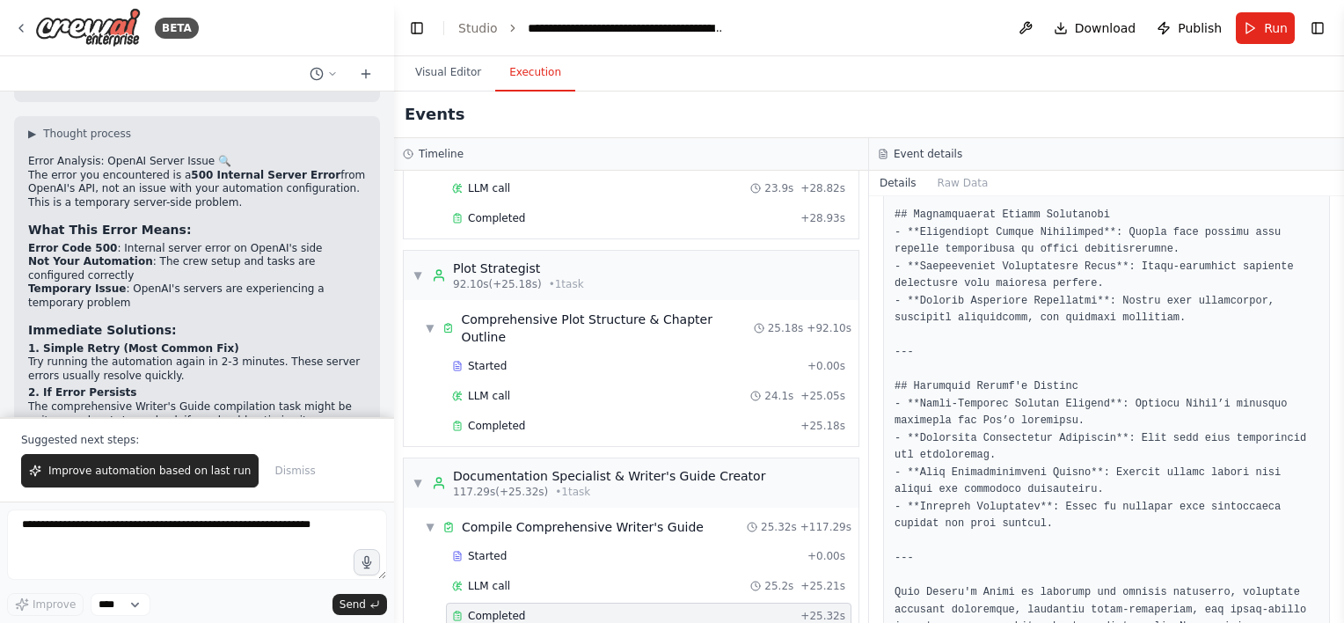
click at [433, 415] on div "▼ Market Research Specialist 7.05s (+21.58s) • 1 task ▼ Market Analysis Researc…" at bounding box center [631, 397] width 474 height 452
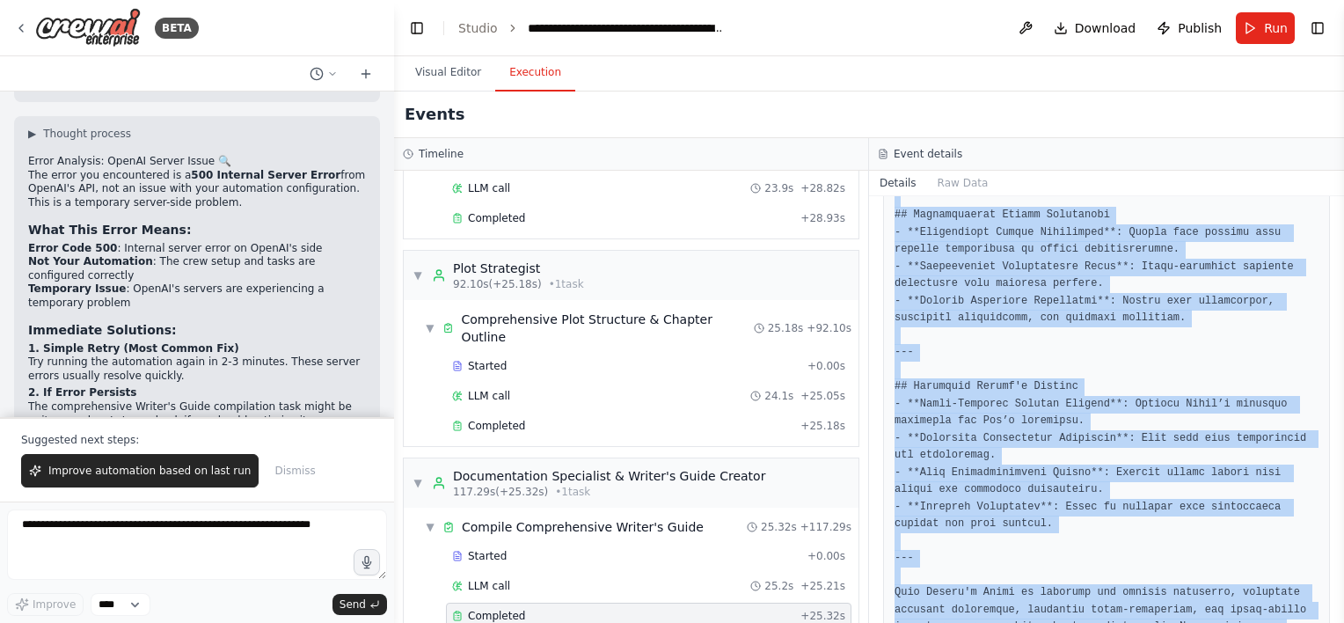
drag, startPoint x: 894, startPoint y: 285, endPoint x: 1105, endPoint y: 580, distance: 362.6
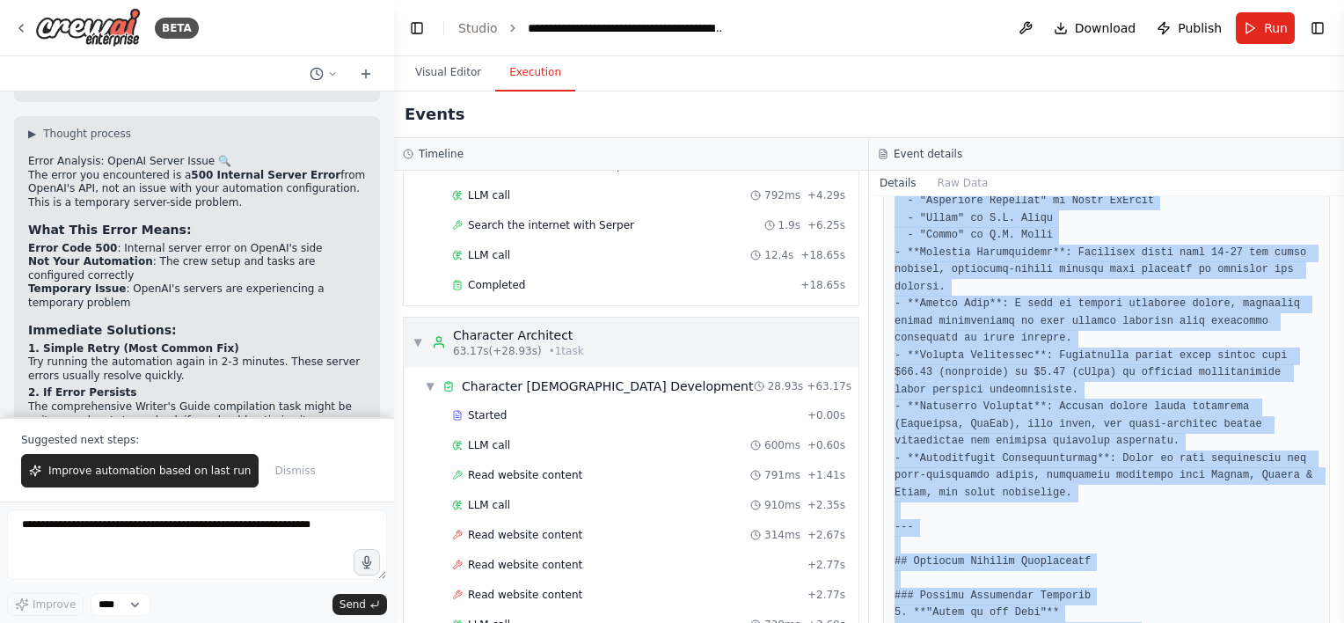
scroll to position [0, 0]
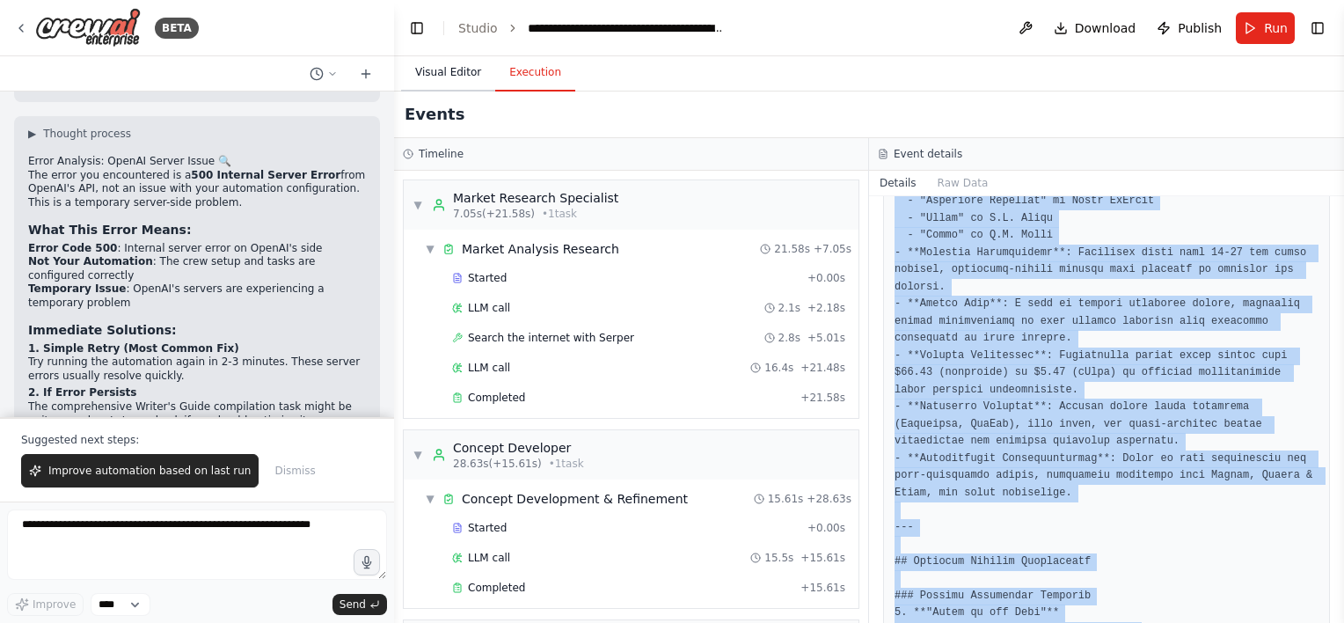
click at [450, 73] on button "Visual Editor" at bounding box center [448, 73] width 94 height 37
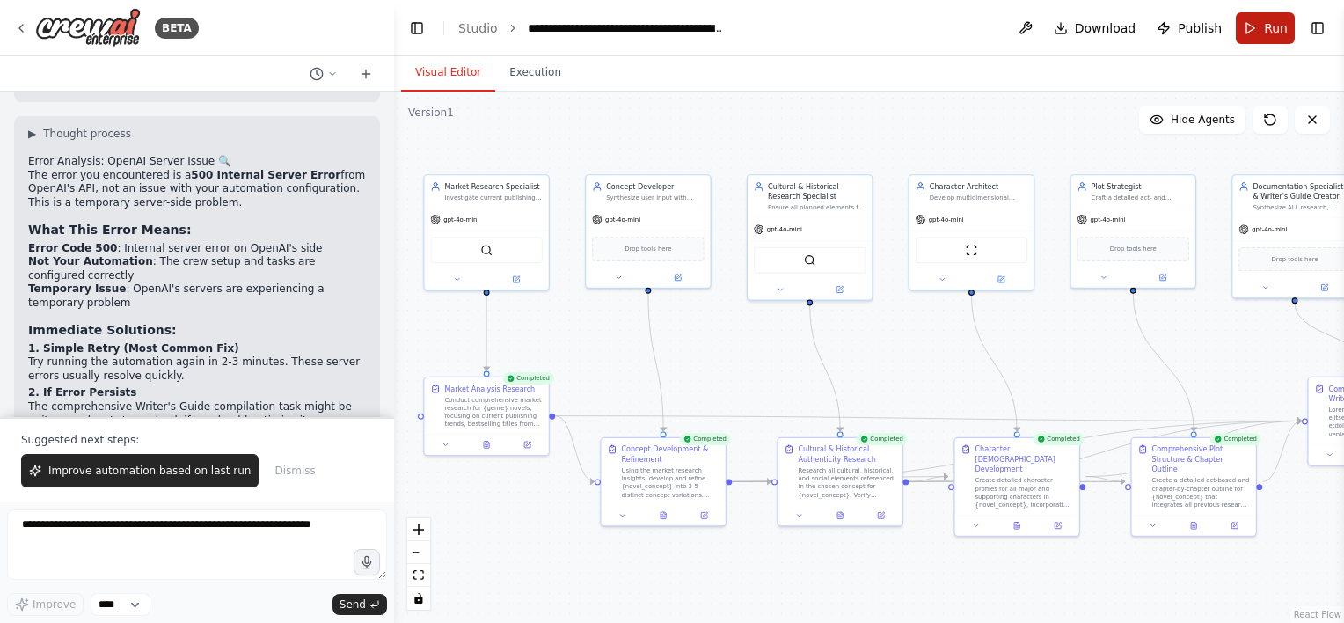
click at [1264, 33] on button "Run" at bounding box center [1265, 28] width 59 height 32
